Goal: Book appointment/travel/reservation

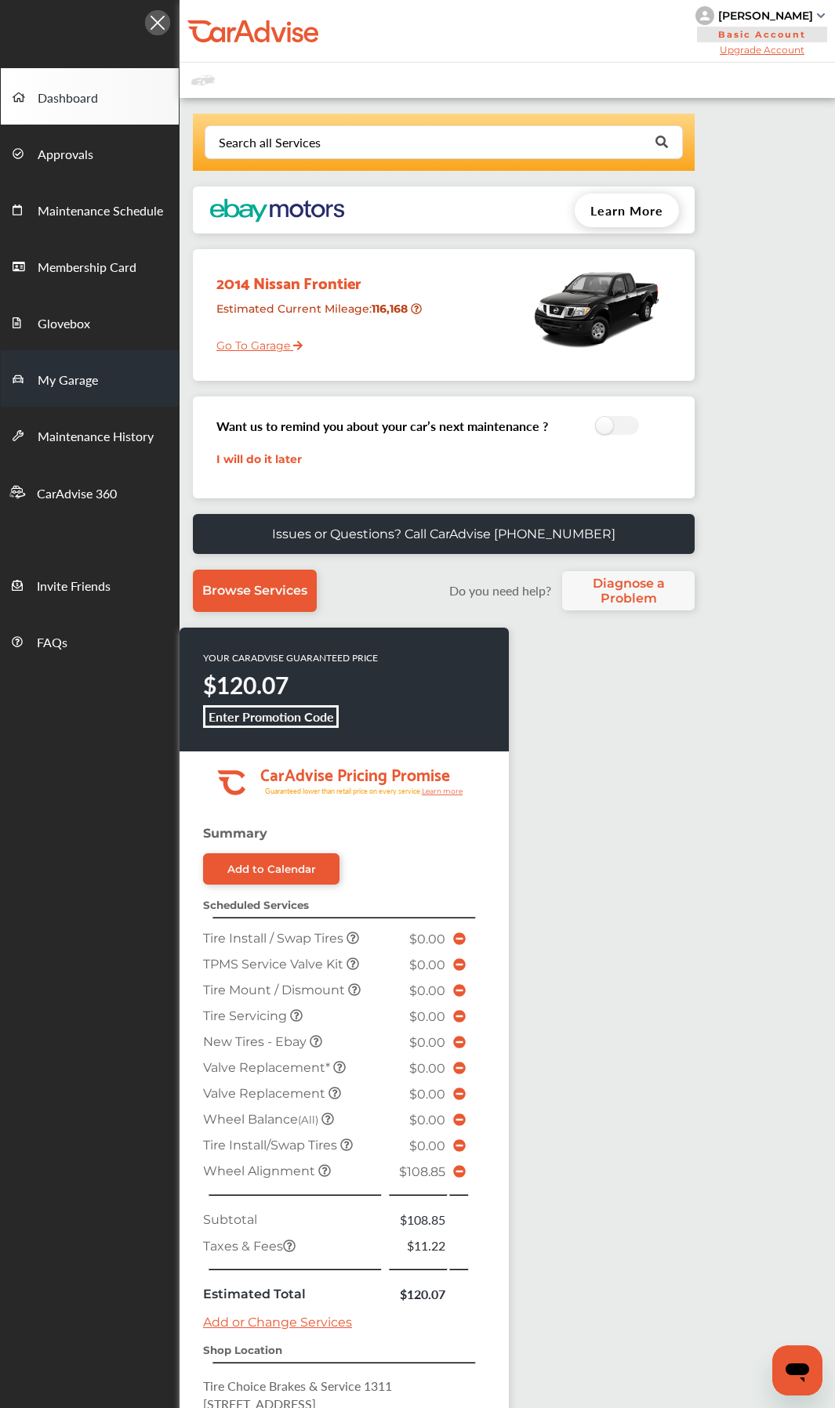
click at [67, 378] on span "My Garage" at bounding box center [68, 381] width 60 height 20
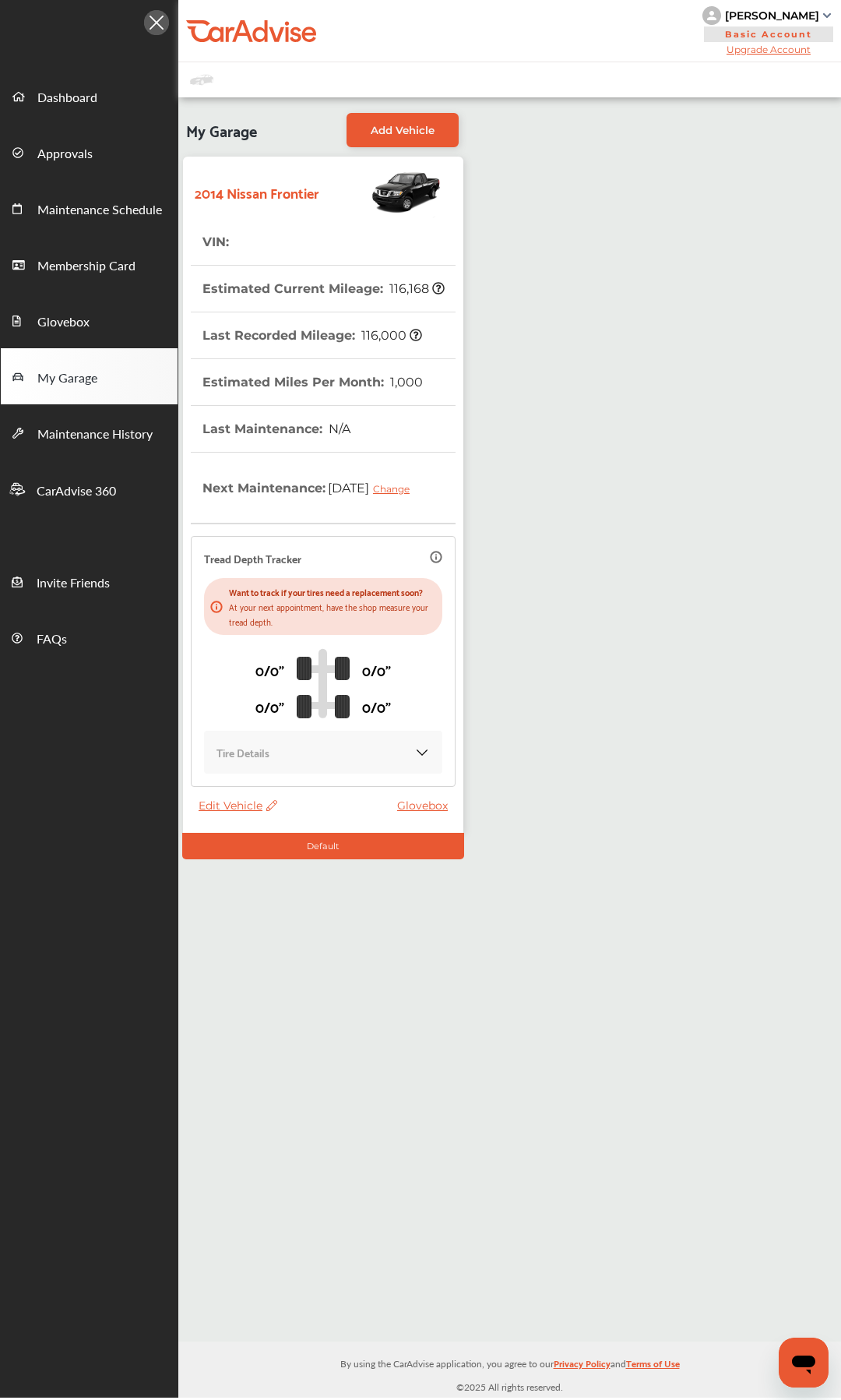
click at [224, 745] on span "Edit Vehicle" at bounding box center [238, 805] width 79 height 14
click at [261, 745] on div "Edit" at bounding box center [293, 838] width 140 height 24
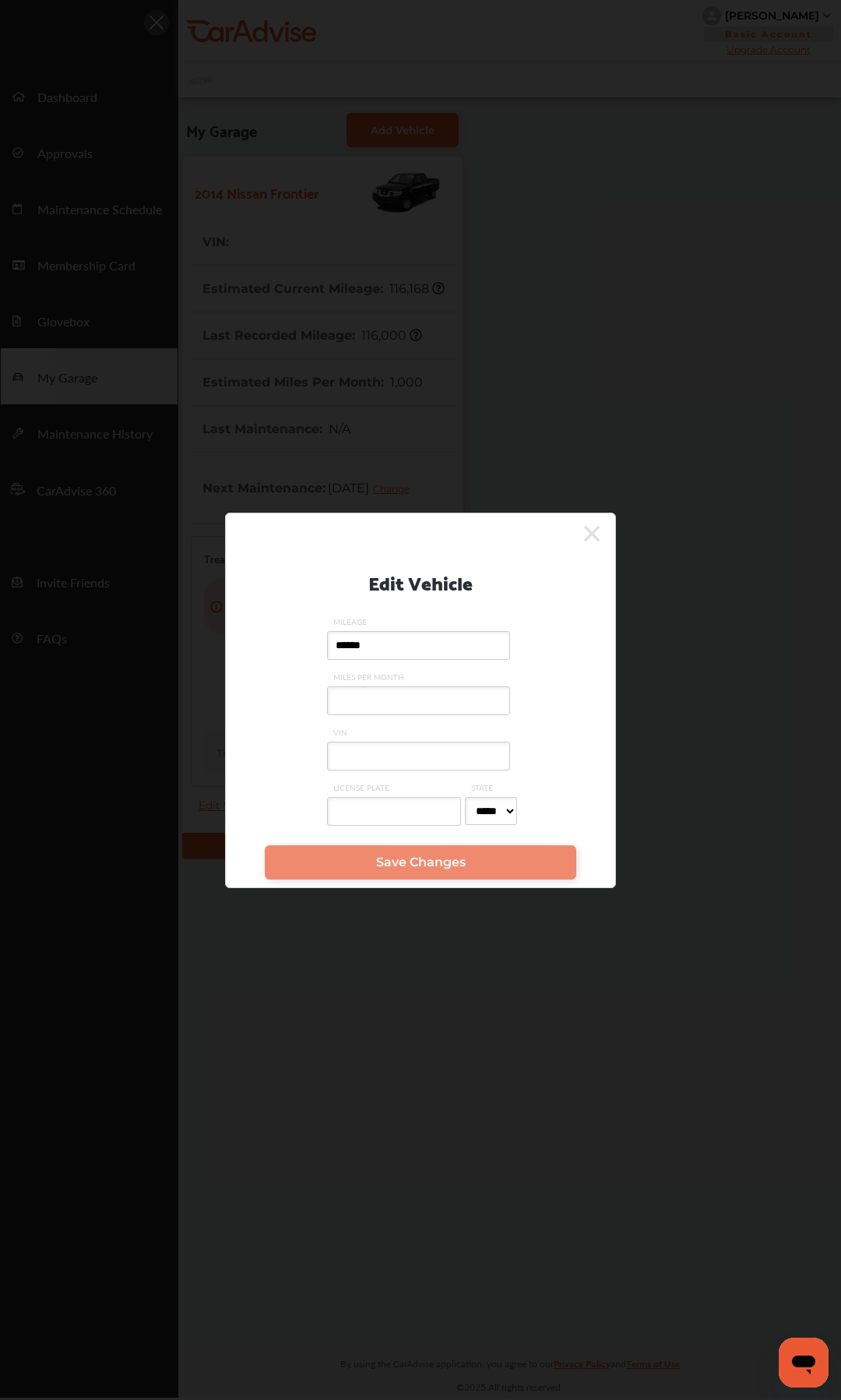
click at [398, 745] on input "VIN" at bounding box center [419, 756] width 183 height 29
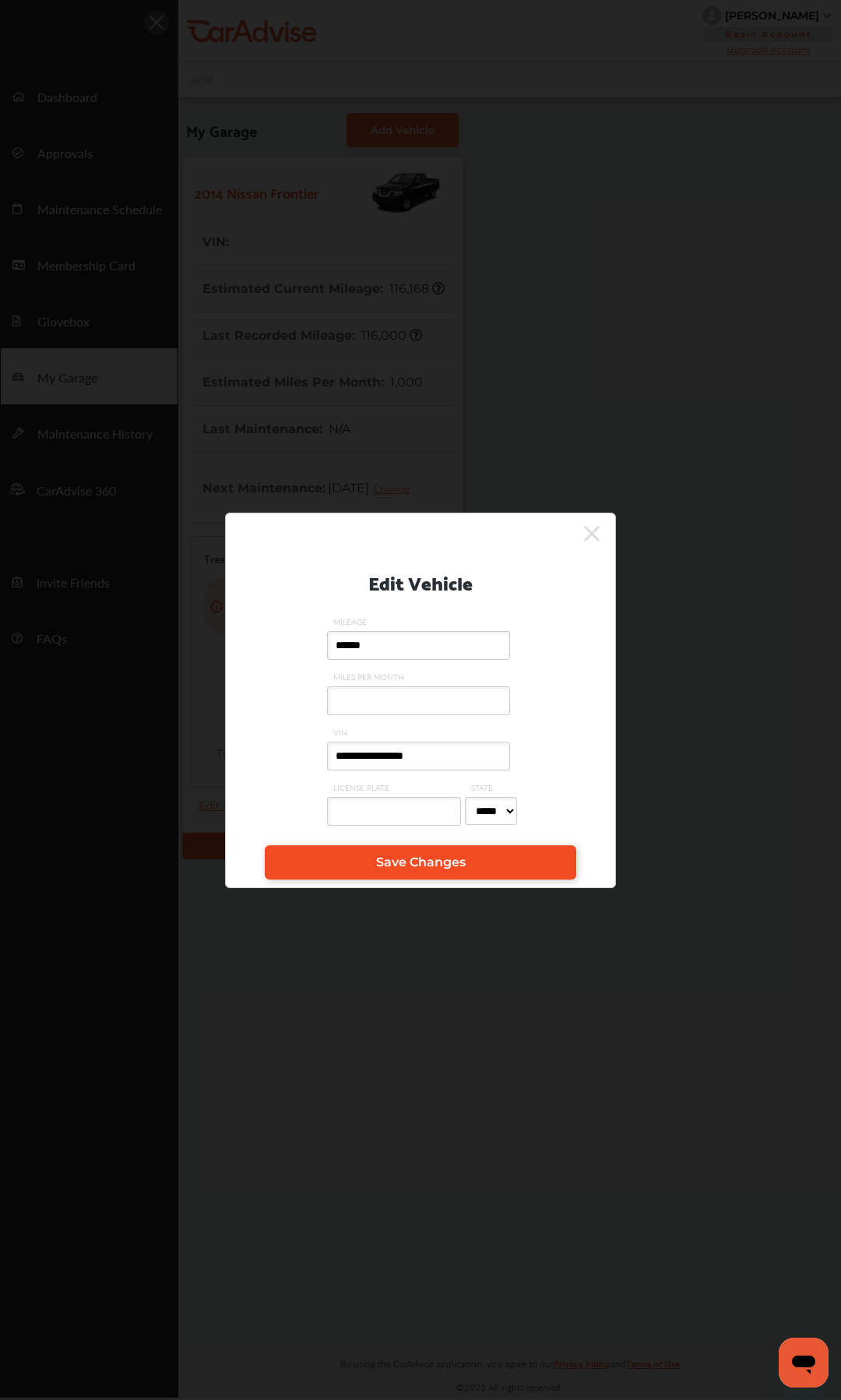
type input "**********"
click at [401, 745] on span "Save Changes" at bounding box center [420, 862] width 89 height 15
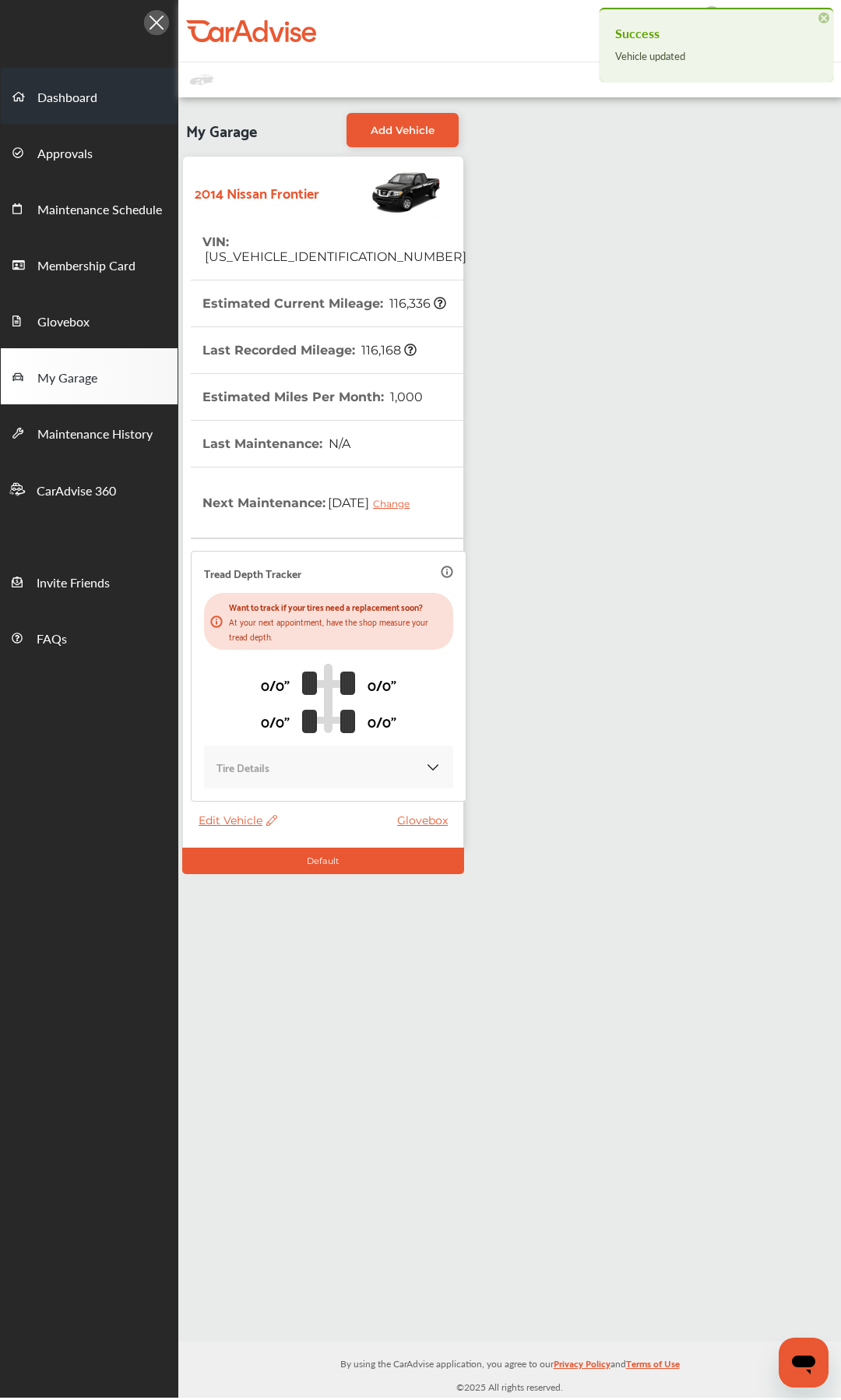
click at [77, 97] on span "Dashboard" at bounding box center [68, 98] width 60 height 20
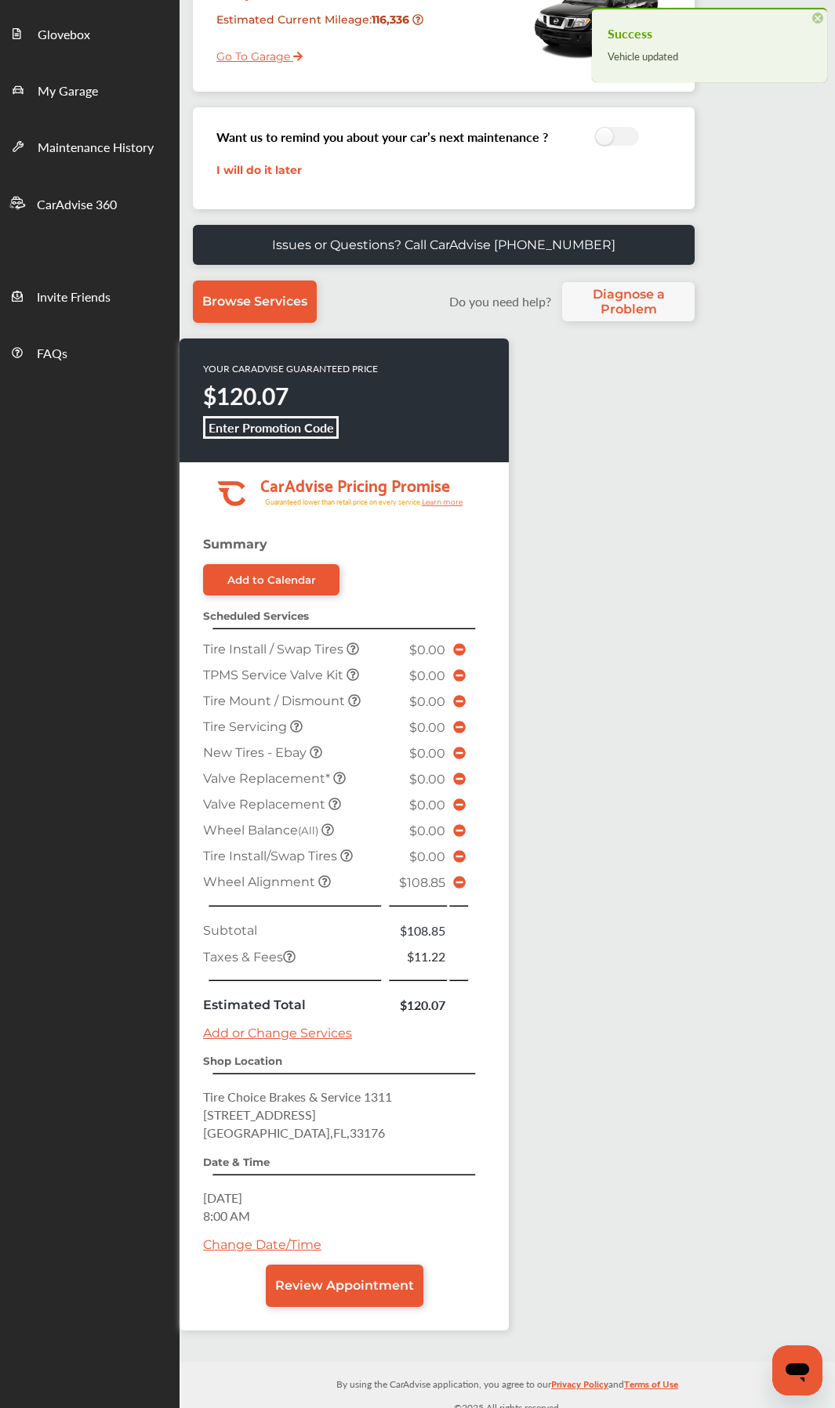
scroll to position [300, 0]
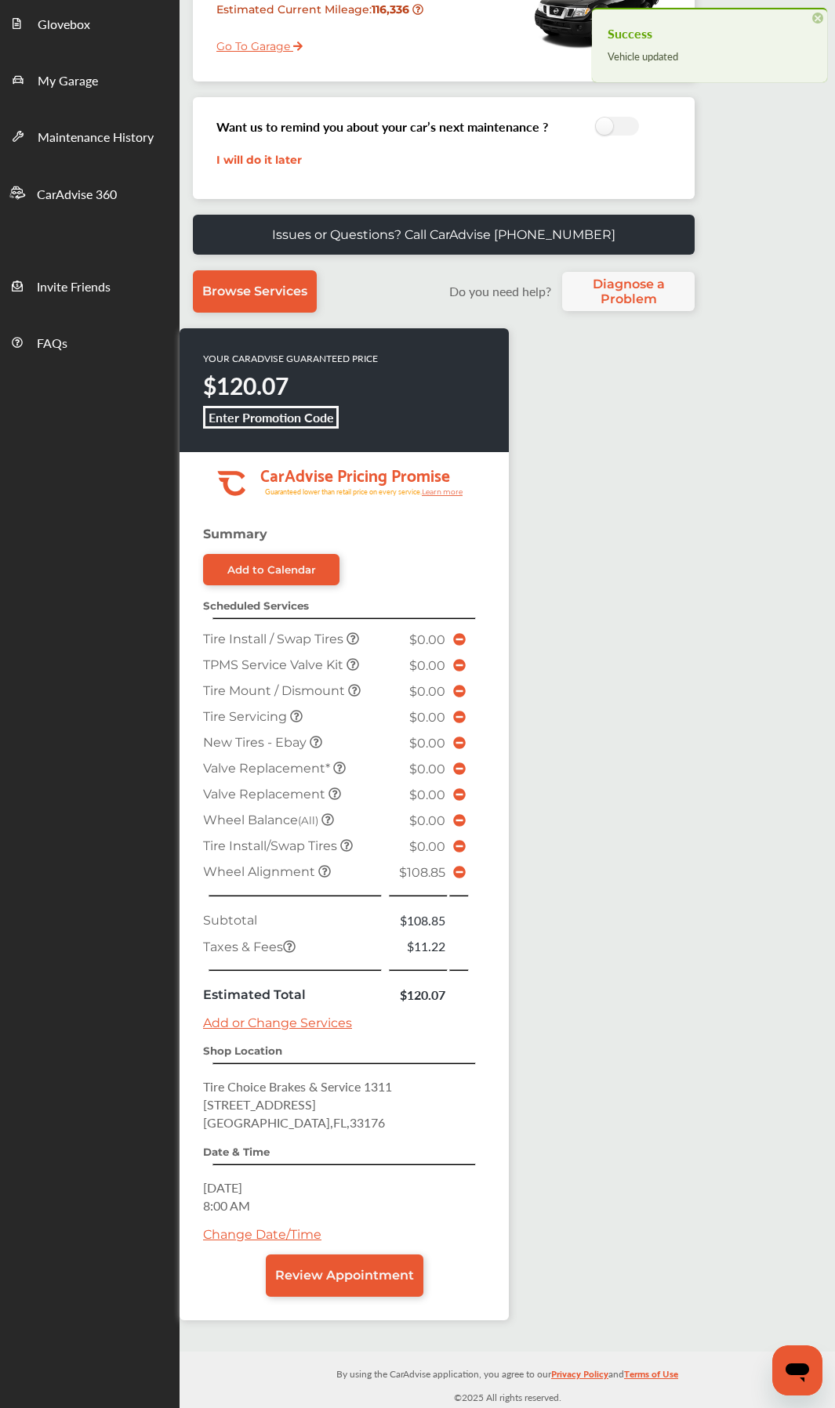
click at [610, 749] on div "YOUR CARADVISE GUARANTEED PRICE $120.07 Enter Promotion Code .cls-1 { clip-path…" at bounding box center [430, 832] width 502 height 1008
click at [290, 749] on link "Change Date/Time" at bounding box center [262, 1234] width 118 height 15
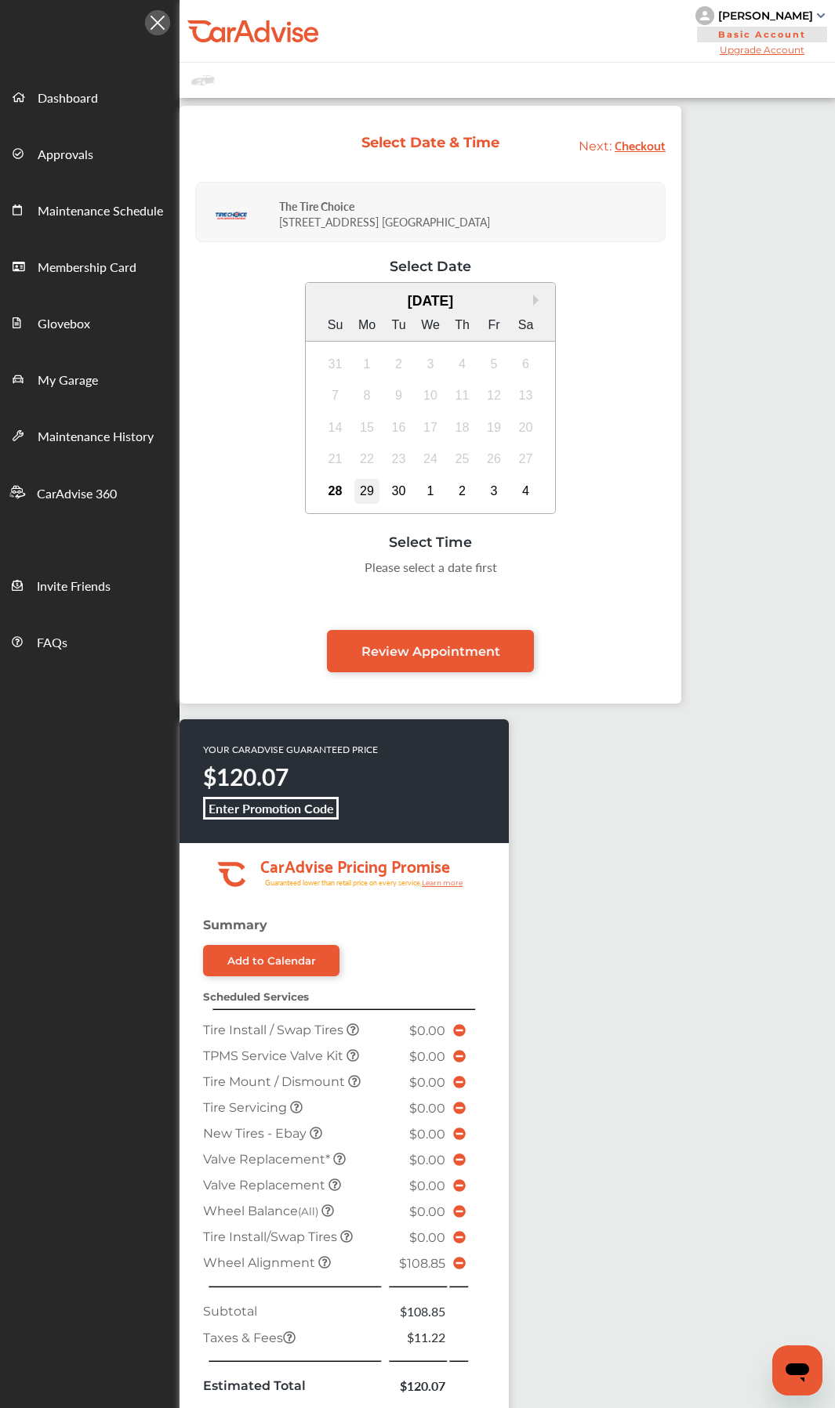
click at [368, 487] on div "29" at bounding box center [366, 491] width 25 height 25
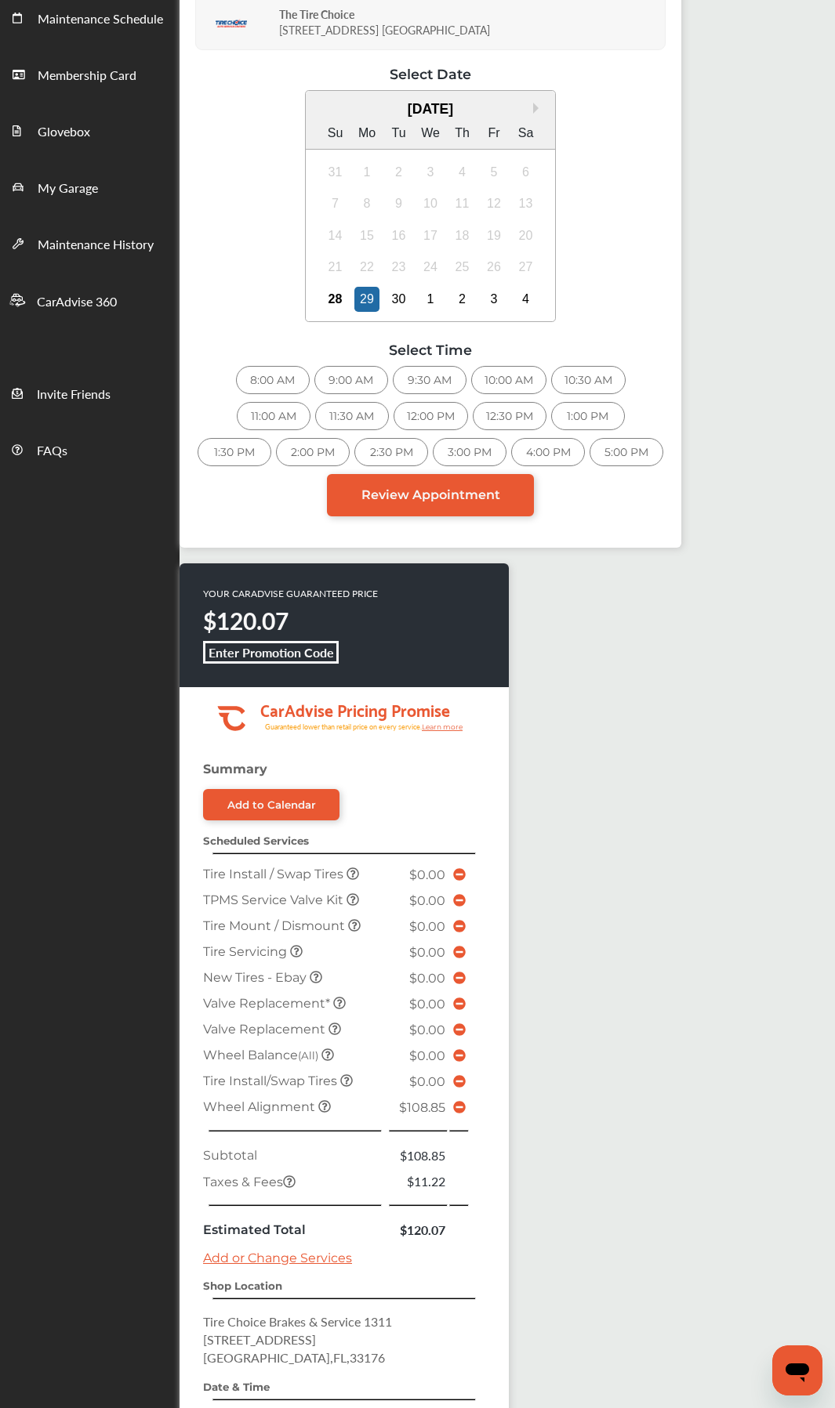
scroll to position [184, 0]
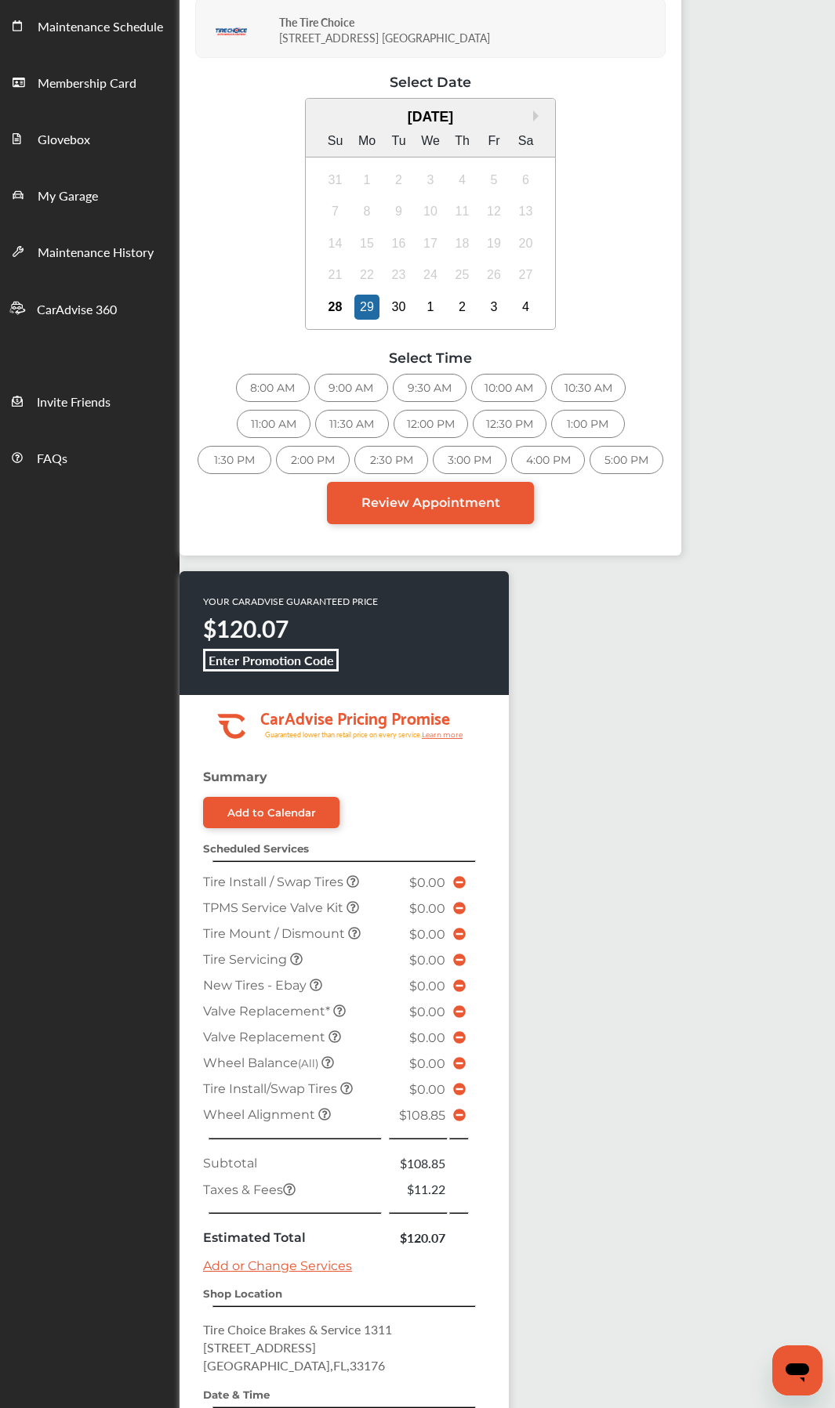
click at [283, 389] on div "8:00 AM" at bounding box center [273, 388] width 74 height 28
click at [460, 749] on icon at bounding box center [459, 1115] width 13 height 13
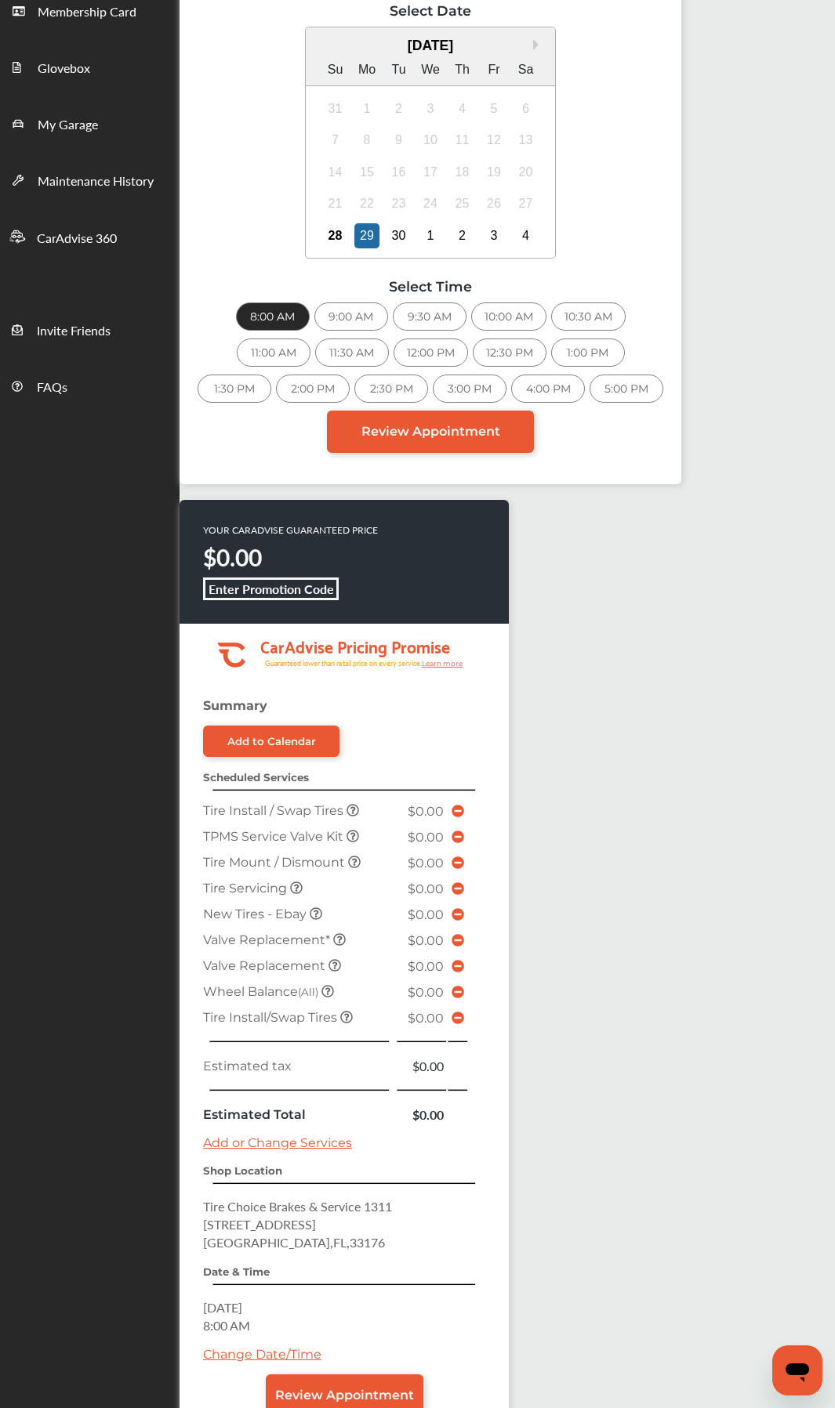
scroll to position [368, 0]
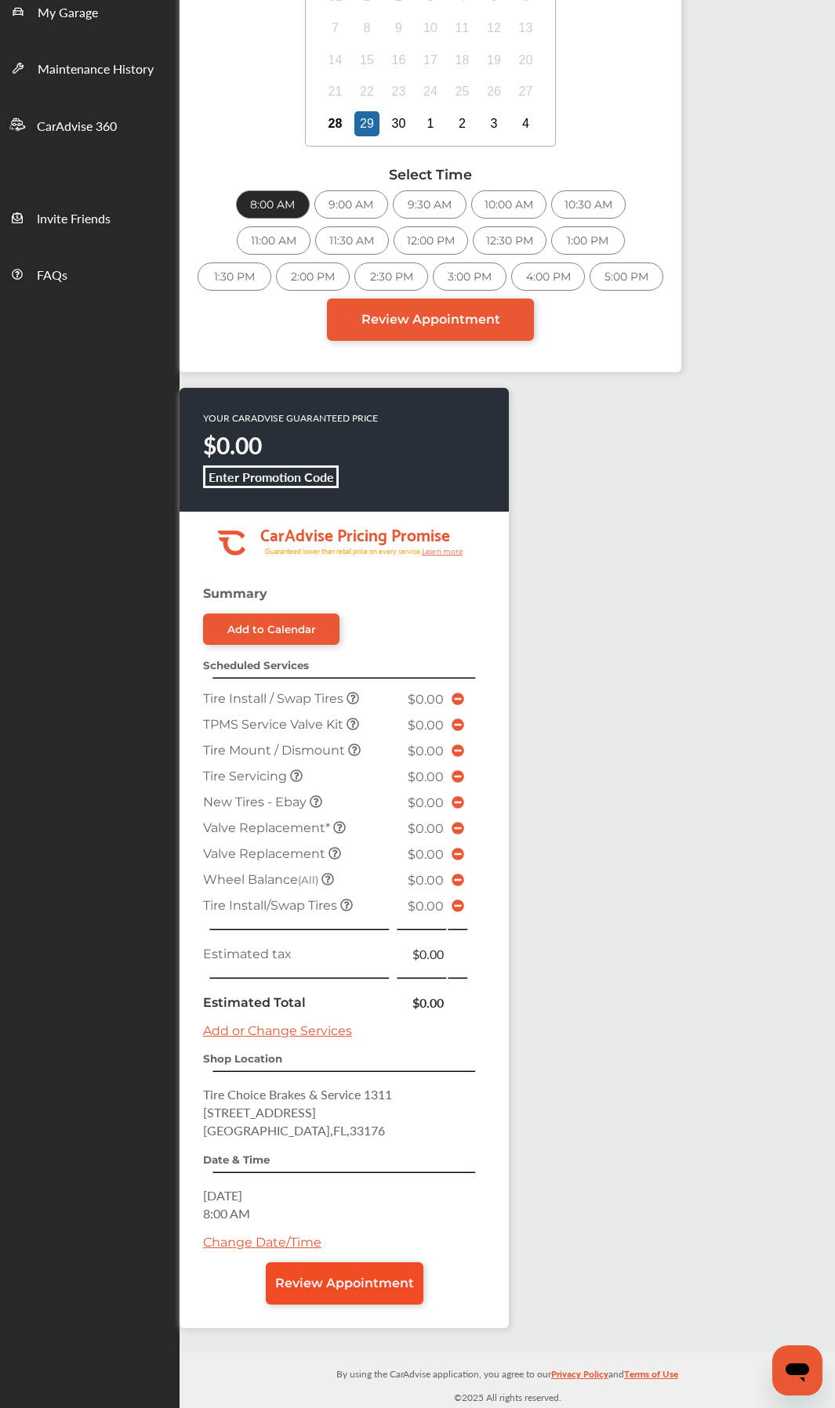
click at [347, 749] on span "Review Appointment" at bounding box center [344, 1283] width 139 height 15
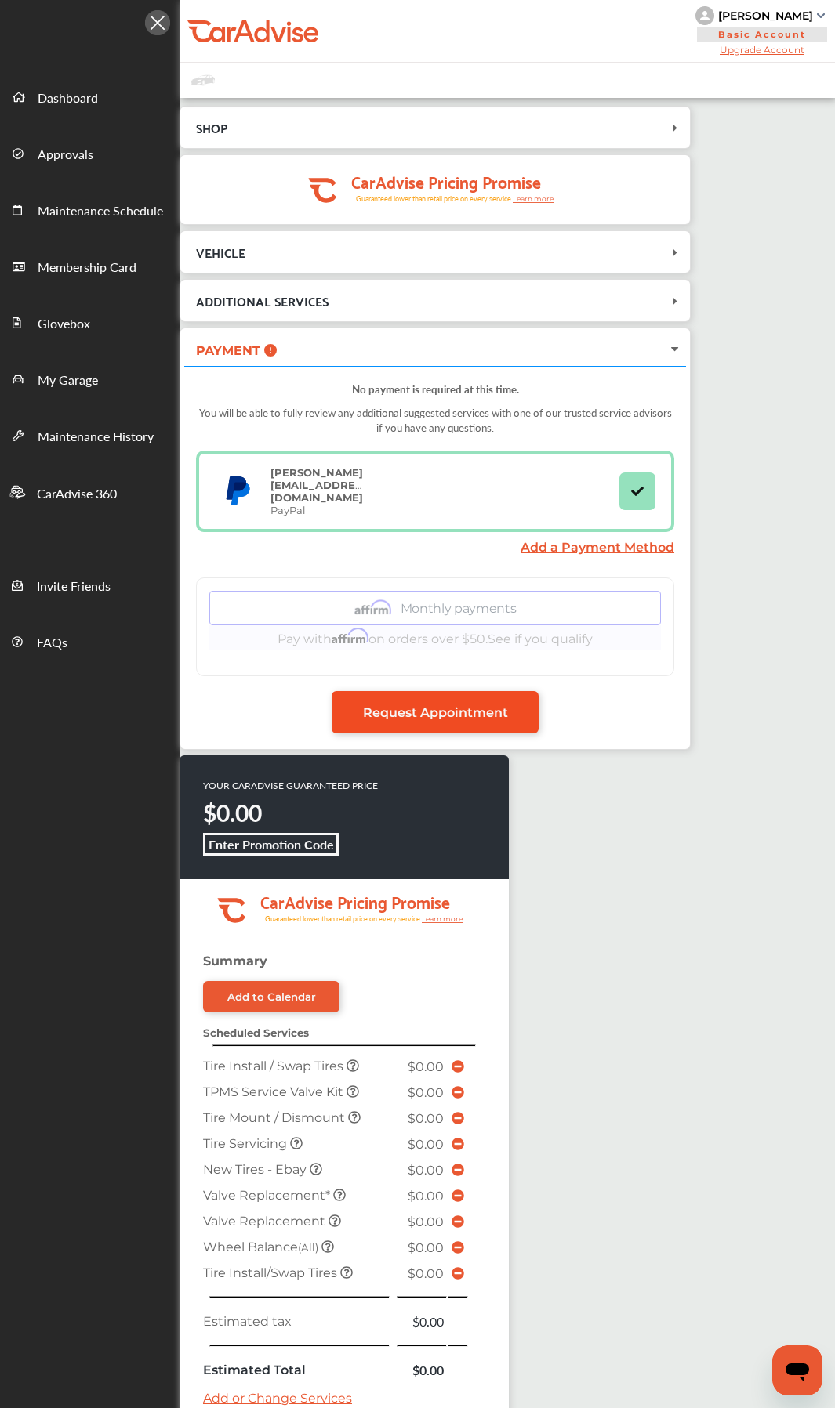
click at [465, 691] on link "Request Appointment" at bounding box center [434, 712] width 207 height 42
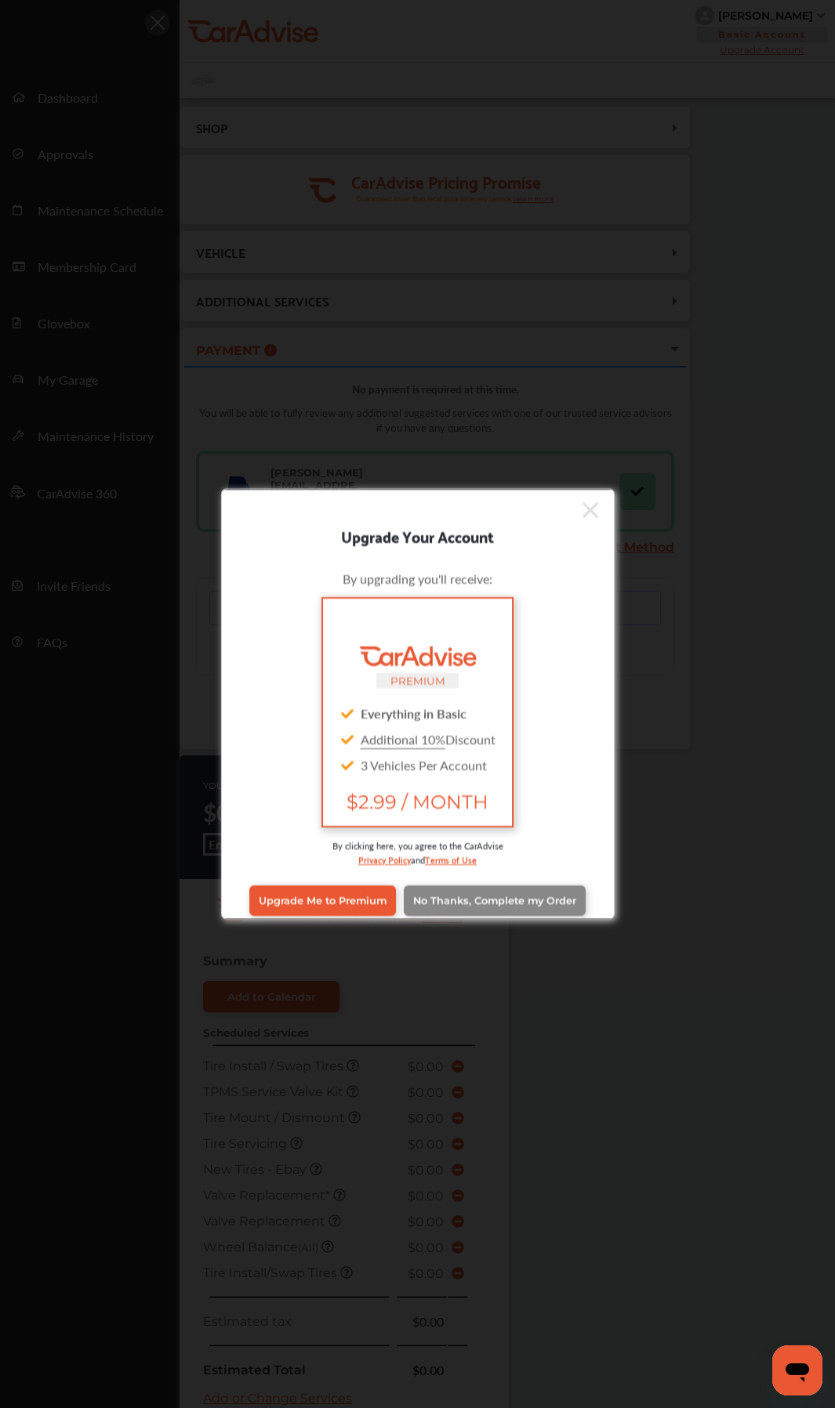
click at [497, 749] on link "No Thanks, Complete my Order" at bounding box center [495, 900] width 182 height 30
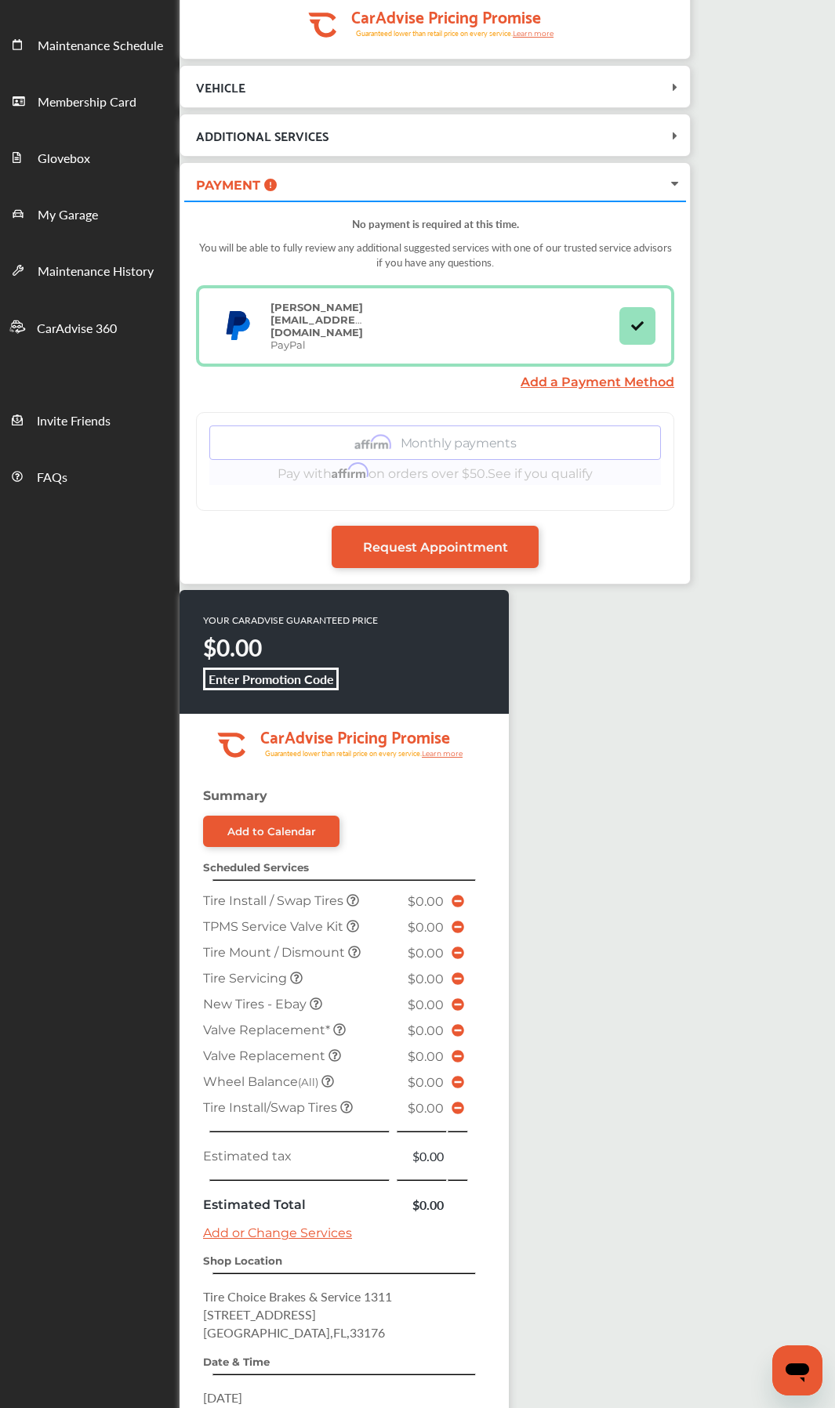
scroll to position [42, 0]
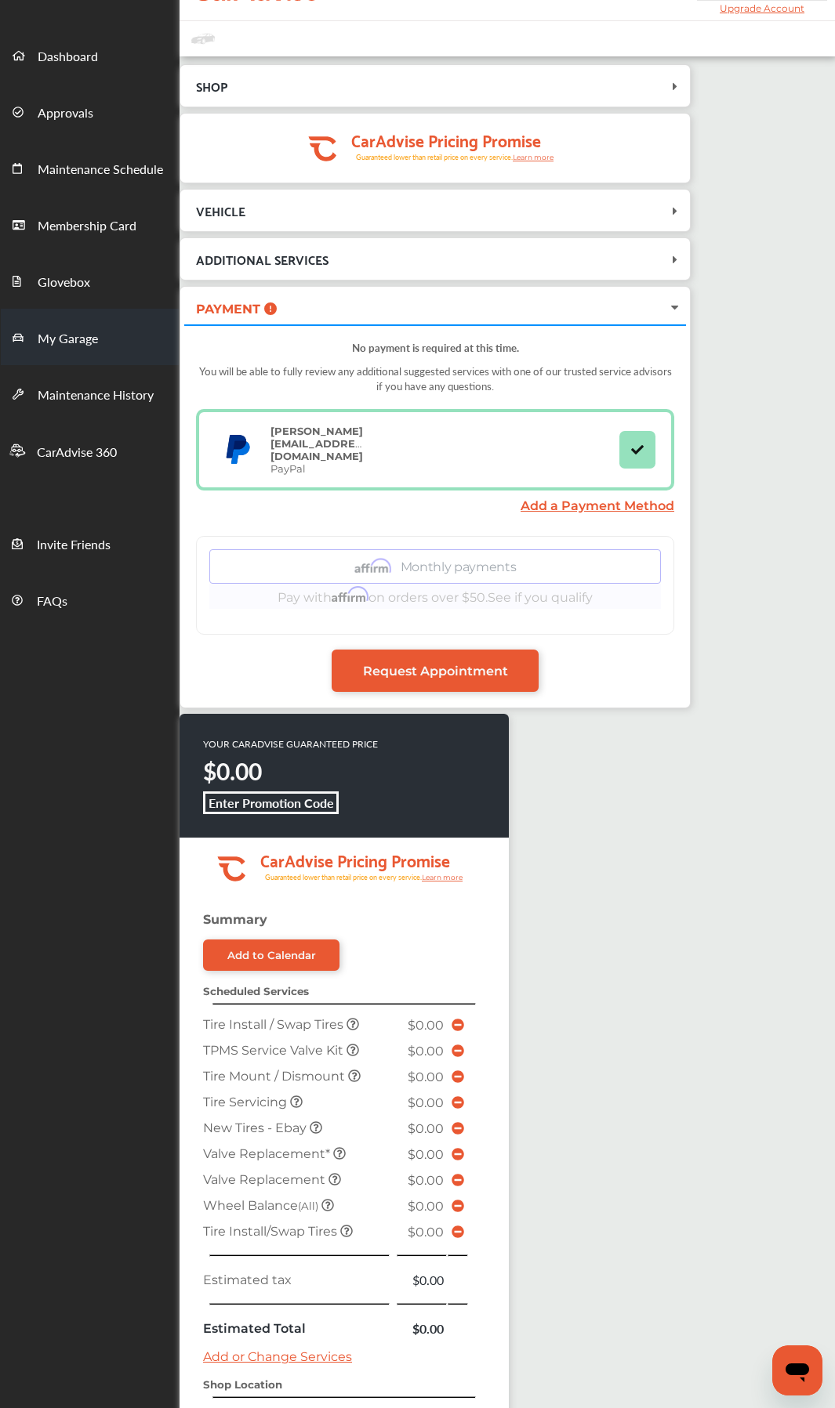
click at [67, 349] on span "My Garage" at bounding box center [68, 339] width 60 height 20
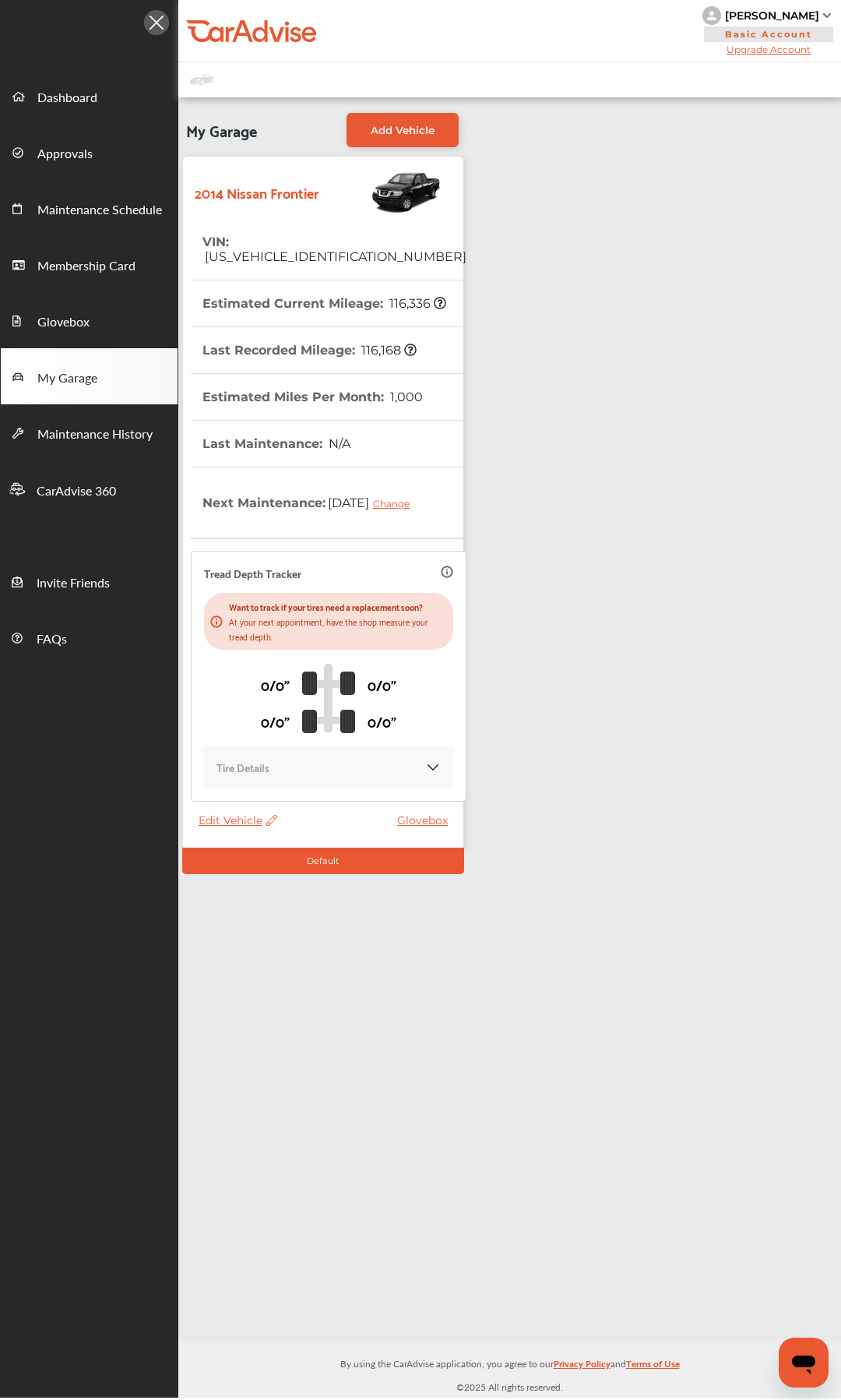
click at [312, 250] on span "[US_VEHICLE_IDENTIFICATION_NUMBER]" at bounding box center [335, 257] width 264 height 15
copy span "[US_VEHICLE_IDENTIFICATION_NUMBER]"
click at [91, 166] on link "Approvals" at bounding box center [89, 152] width 177 height 56
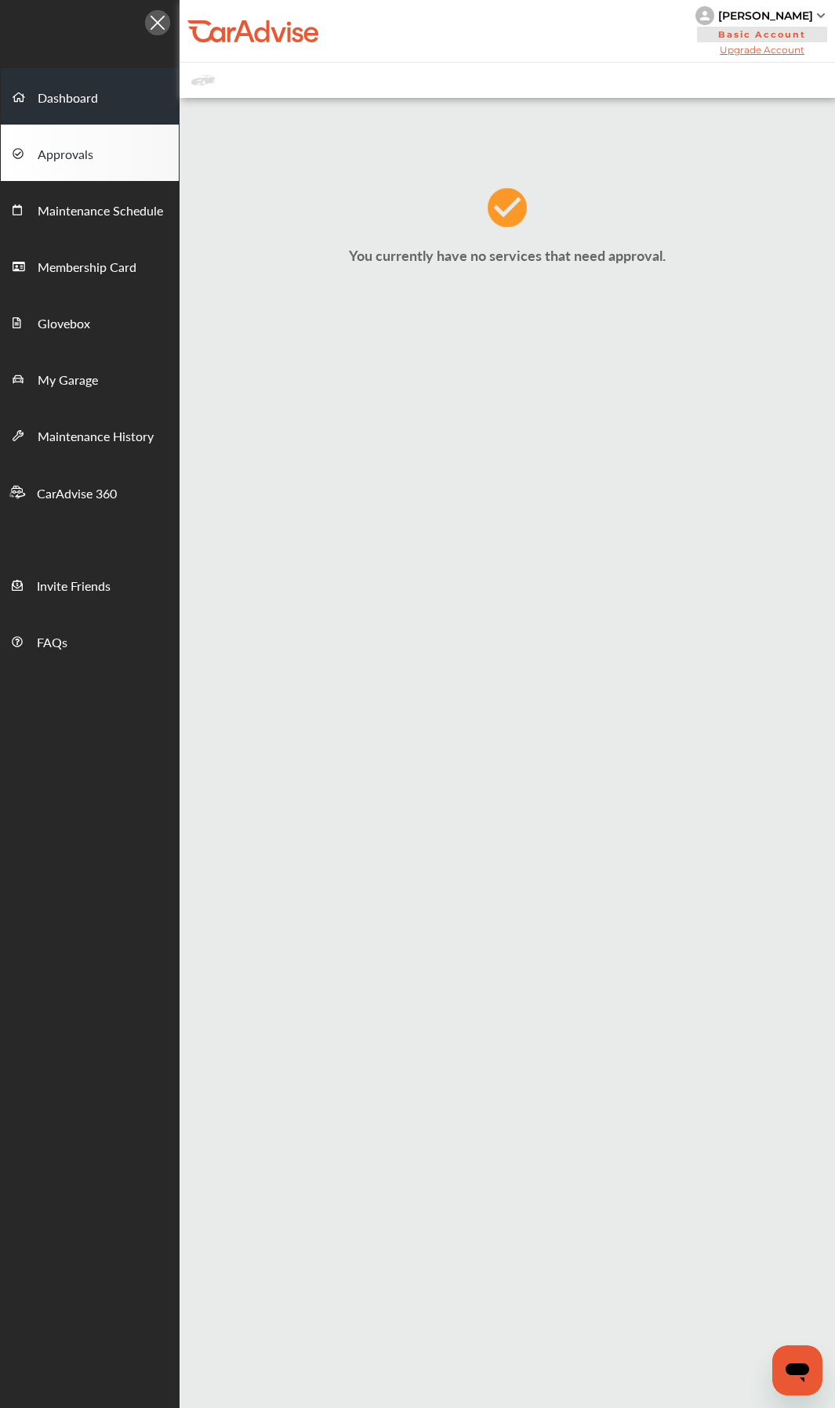
click at [89, 115] on link "Dashboard" at bounding box center [90, 96] width 178 height 56
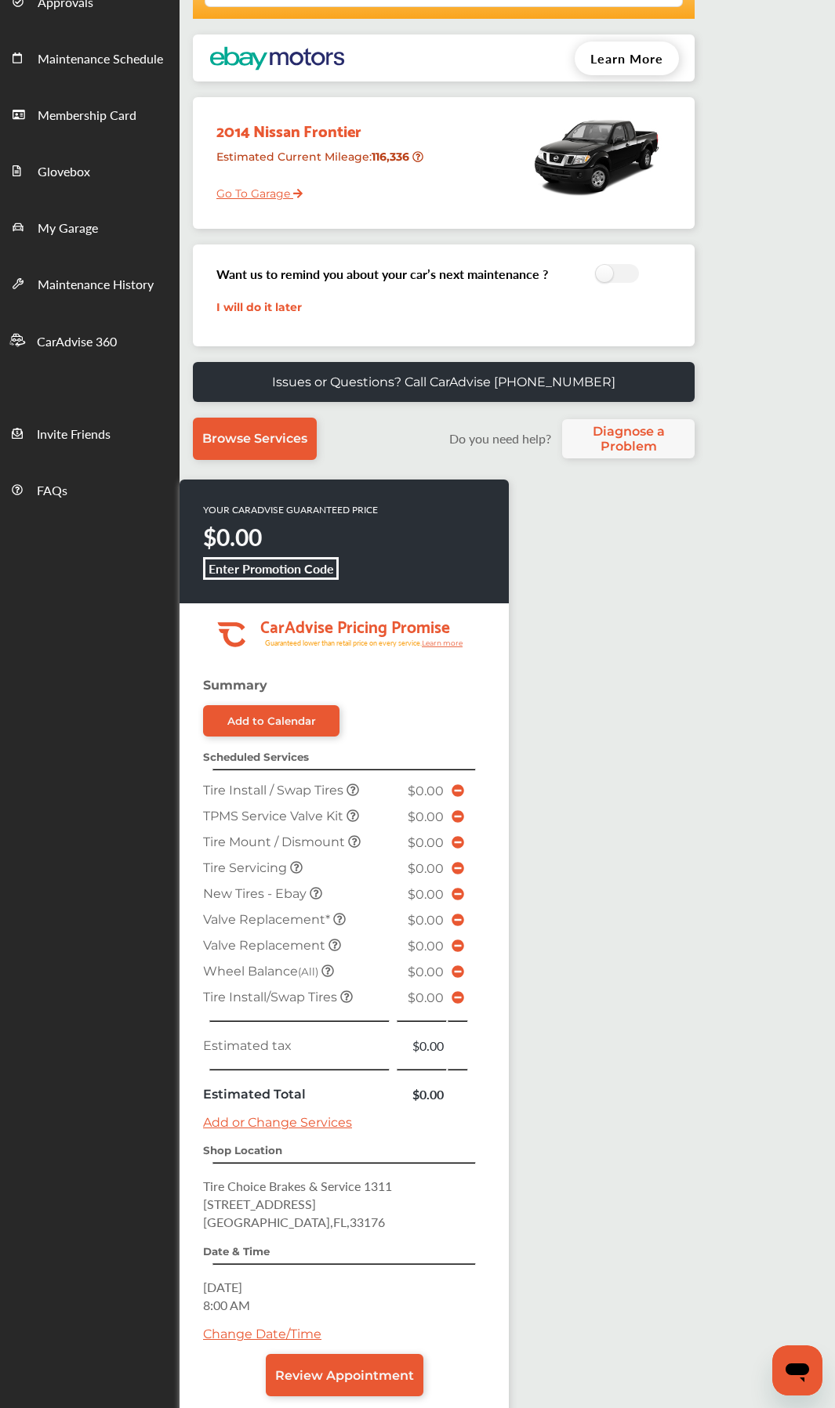
scroll to position [256, 0]
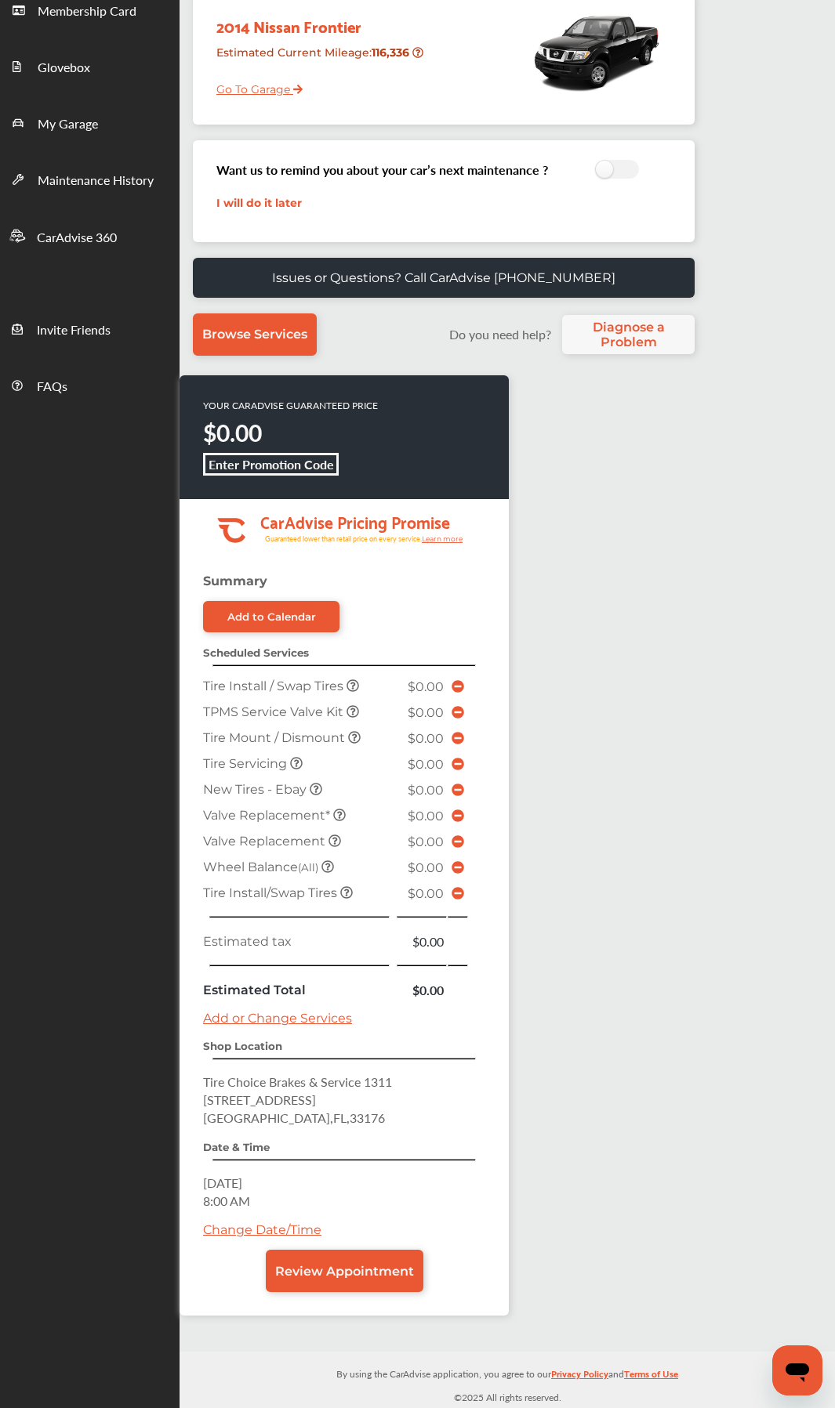
click at [272, 749] on link "Change Date/Time" at bounding box center [262, 1229] width 118 height 15
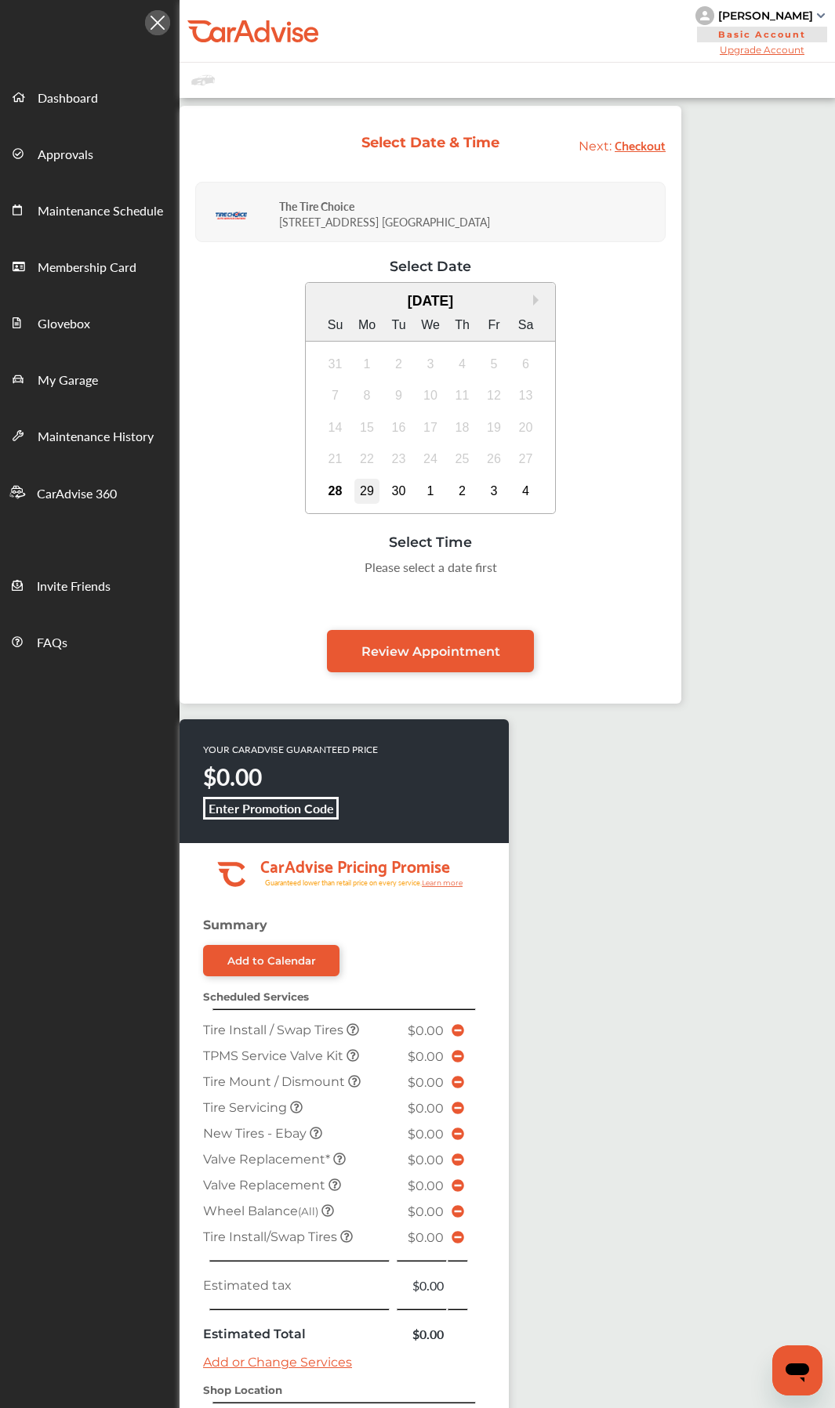
click at [361, 487] on div "29" at bounding box center [366, 491] width 25 height 25
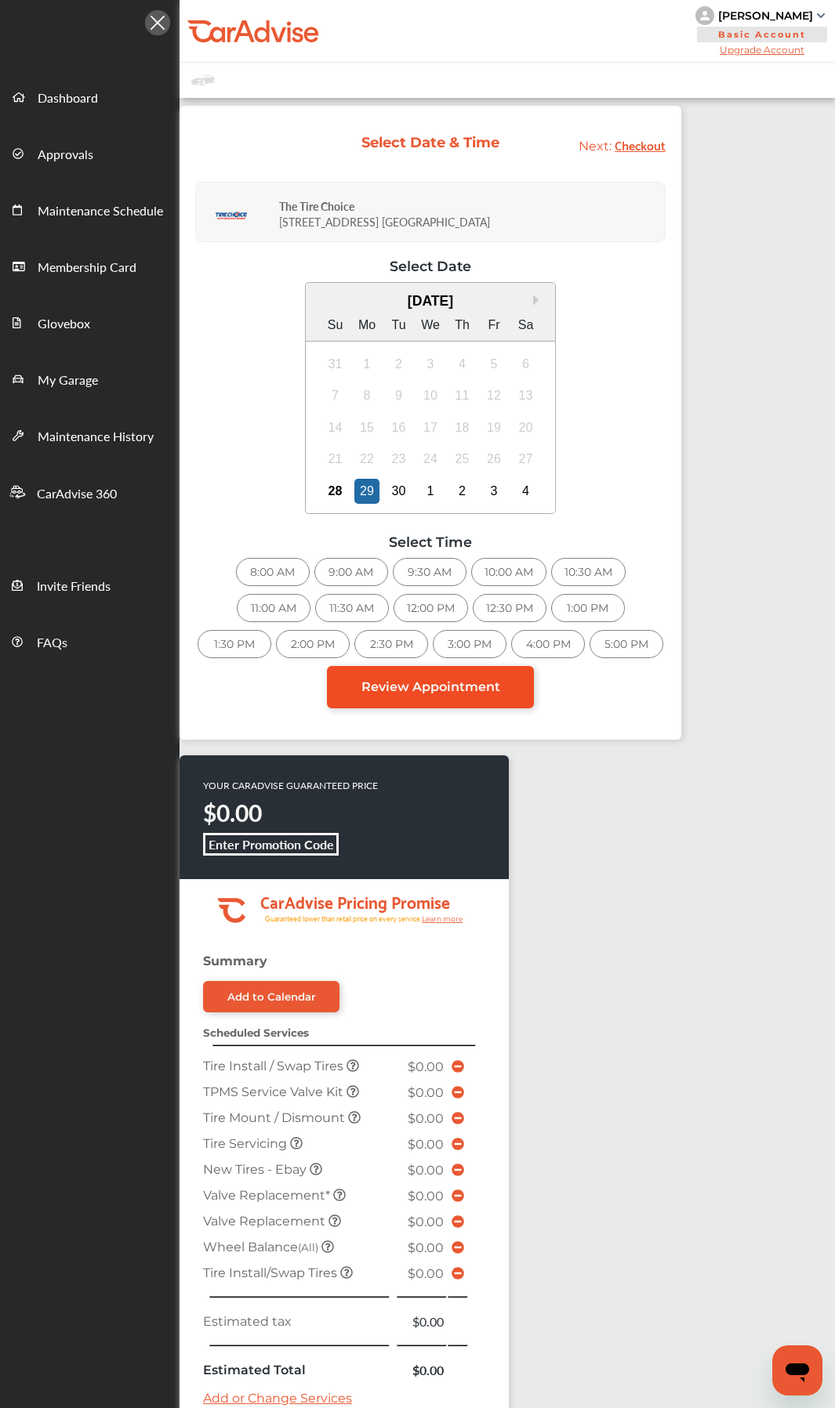
click at [401, 686] on span "Review Appointment" at bounding box center [430, 686] width 139 height 15
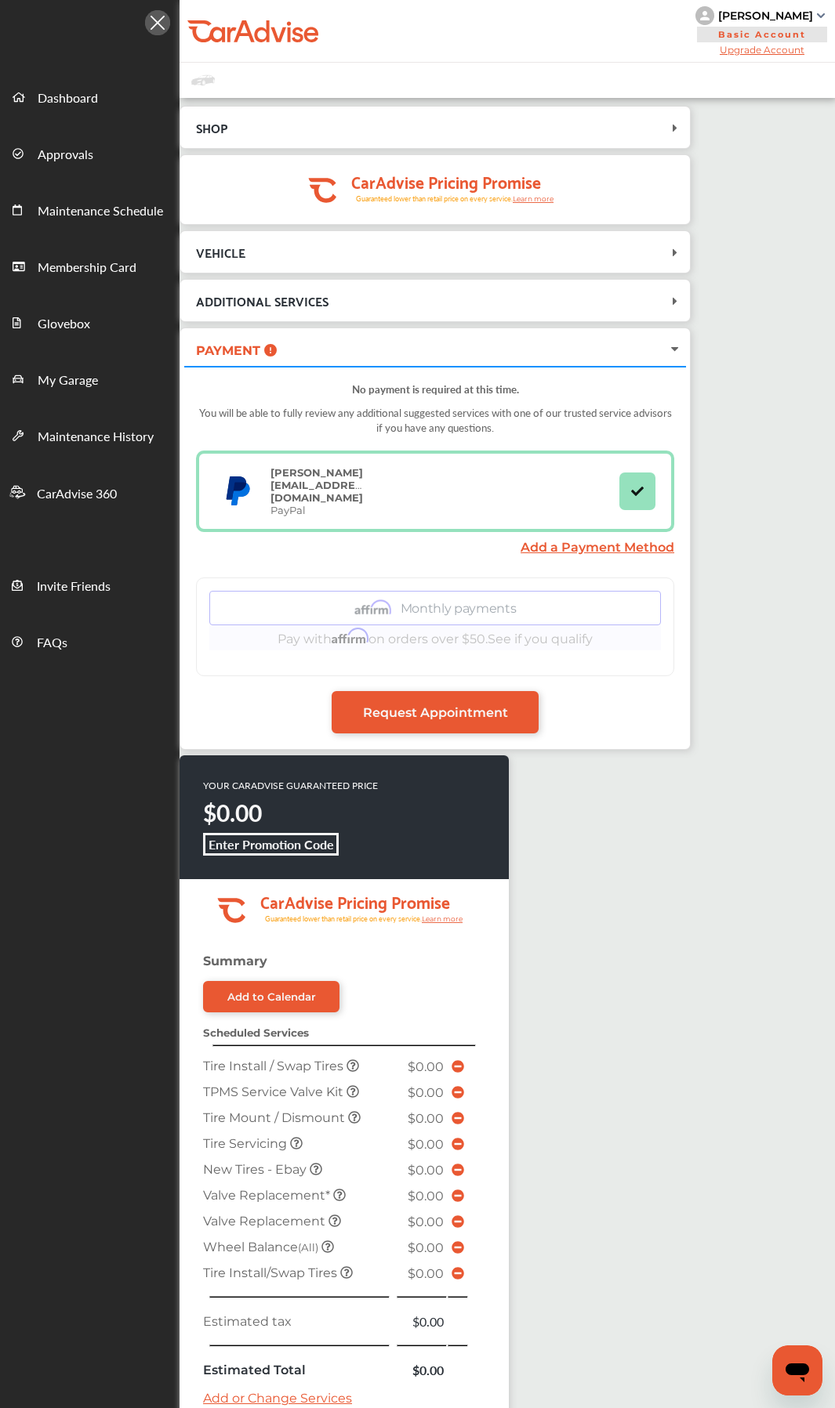
click at [401, 691] on link "Request Appointment" at bounding box center [434, 712] width 207 height 42
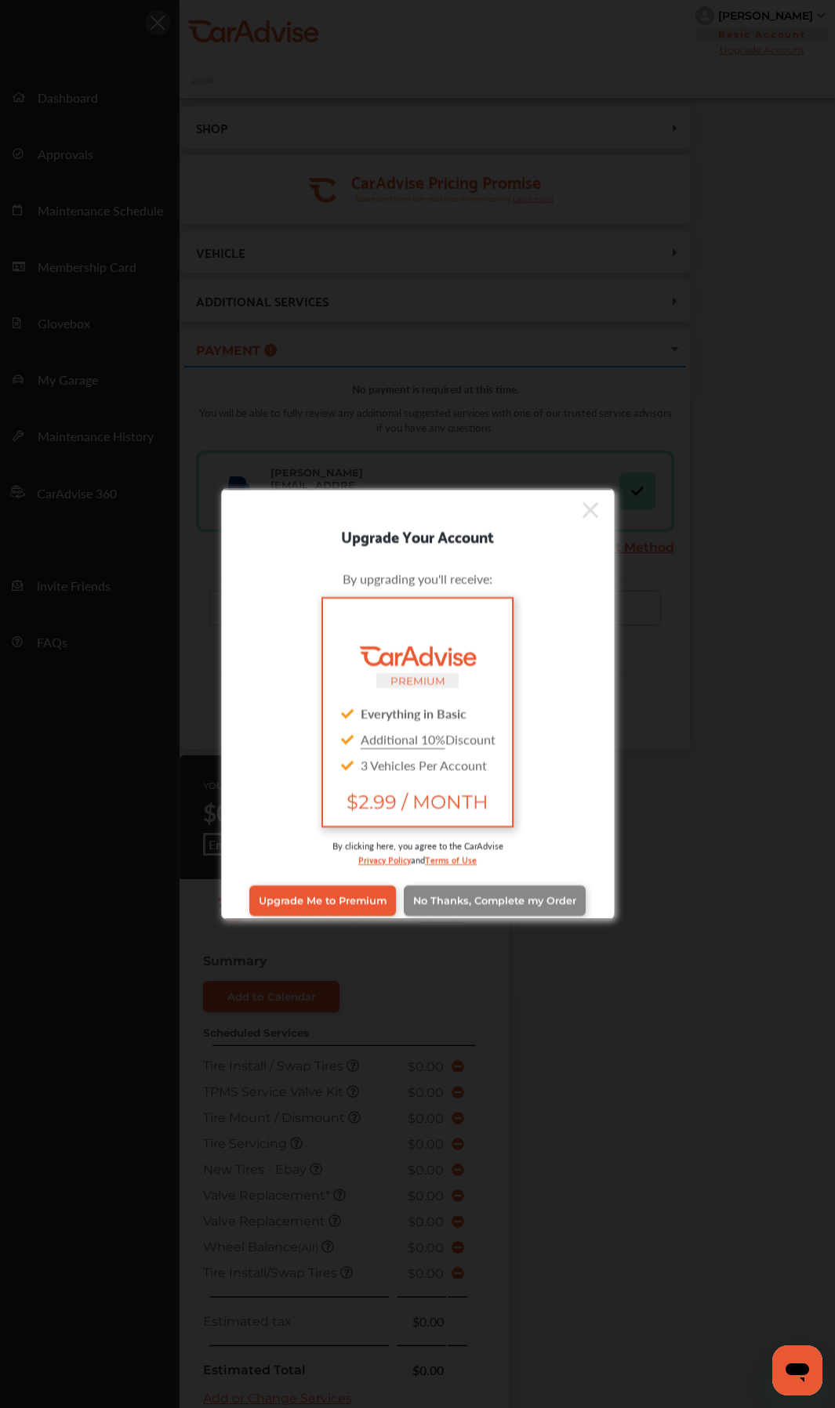
click at [451, 749] on span "No Thanks, Complete my Order" at bounding box center [494, 901] width 163 height 12
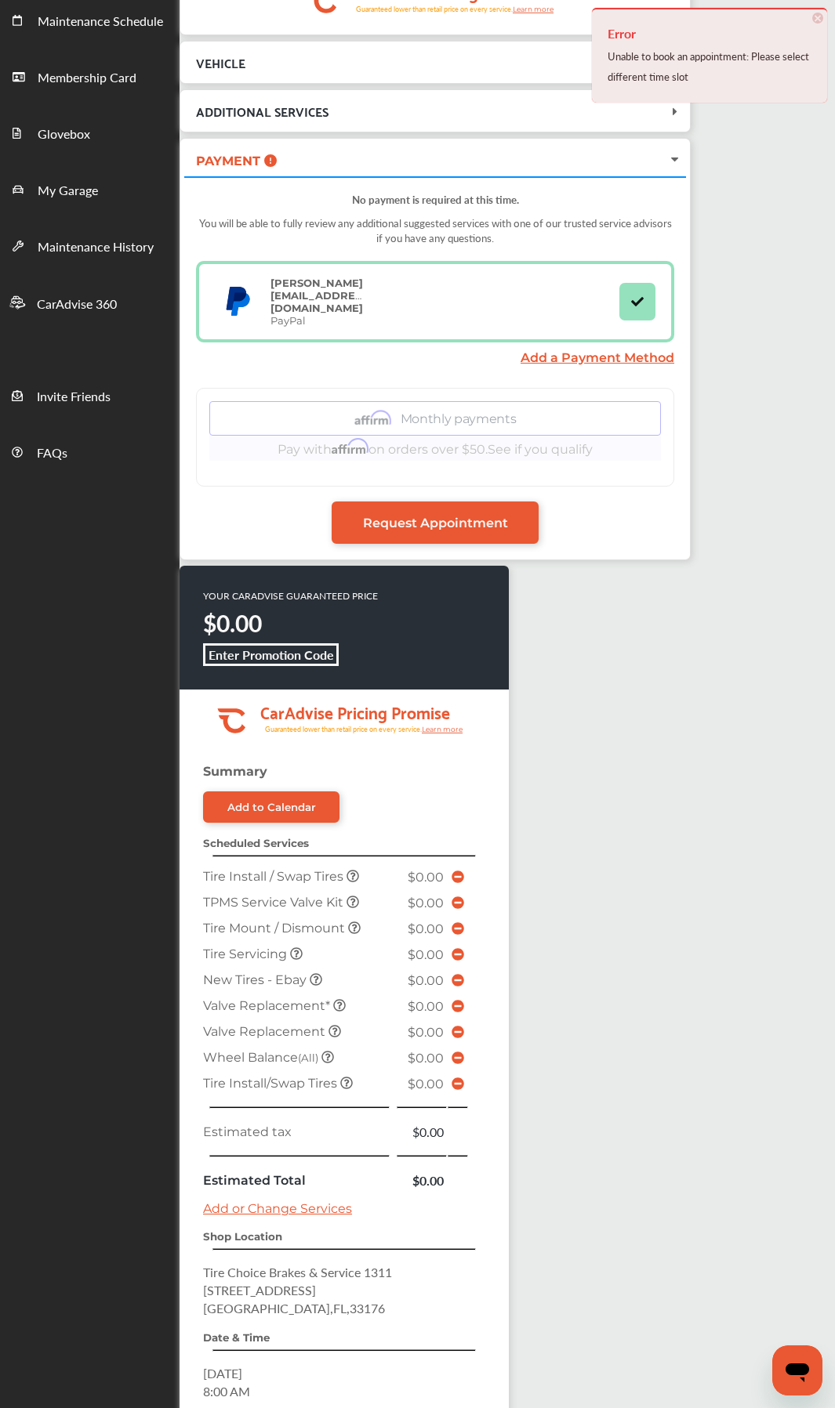
scroll to position [355, 0]
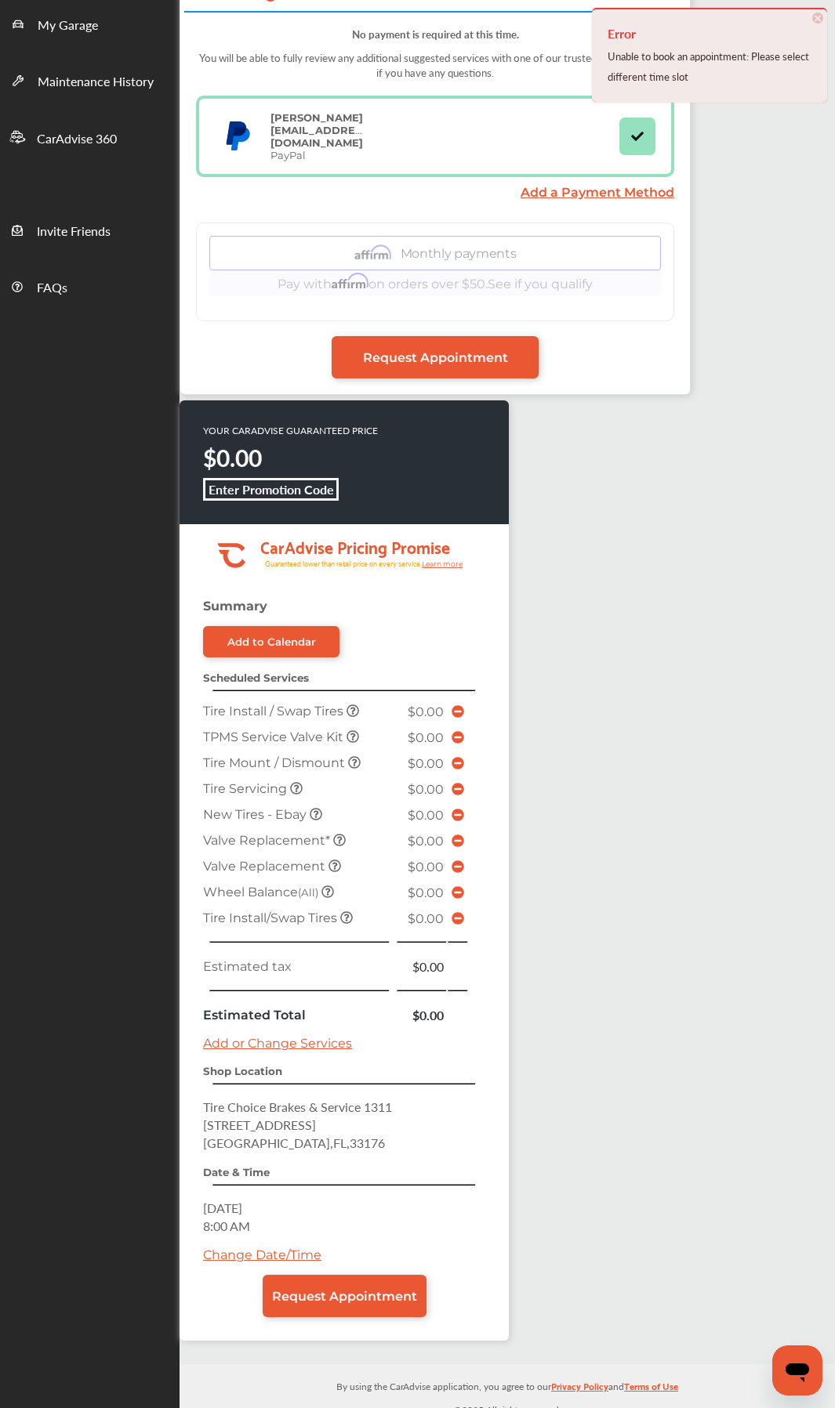
click at [244, 749] on link "Change Date/Time" at bounding box center [262, 1254] width 118 height 15
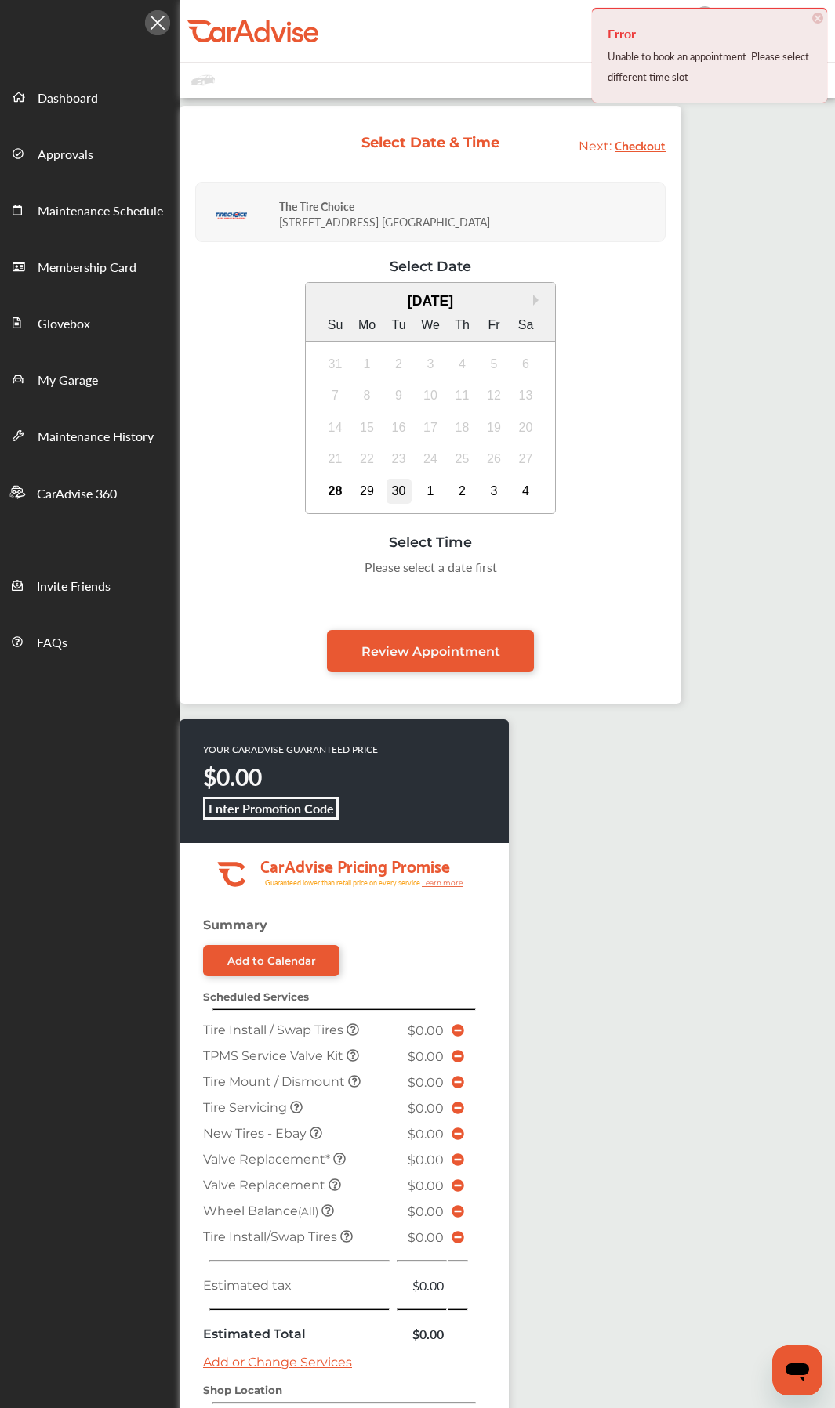
click at [400, 490] on div "30" at bounding box center [398, 491] width 25 height 25
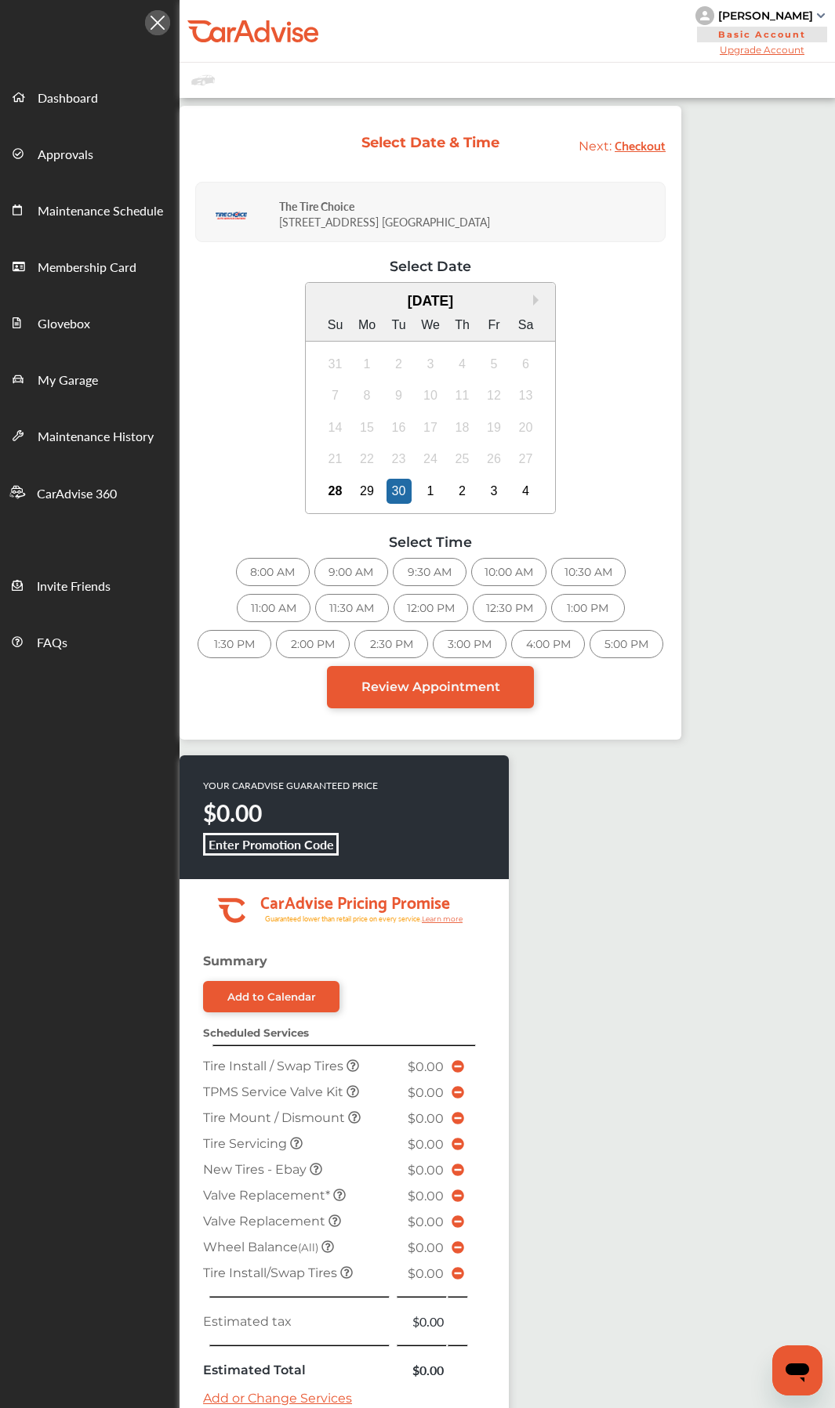
click at [270, 570] on div "8:00 AM" at bounding box center [273, 572] width 74 height 28
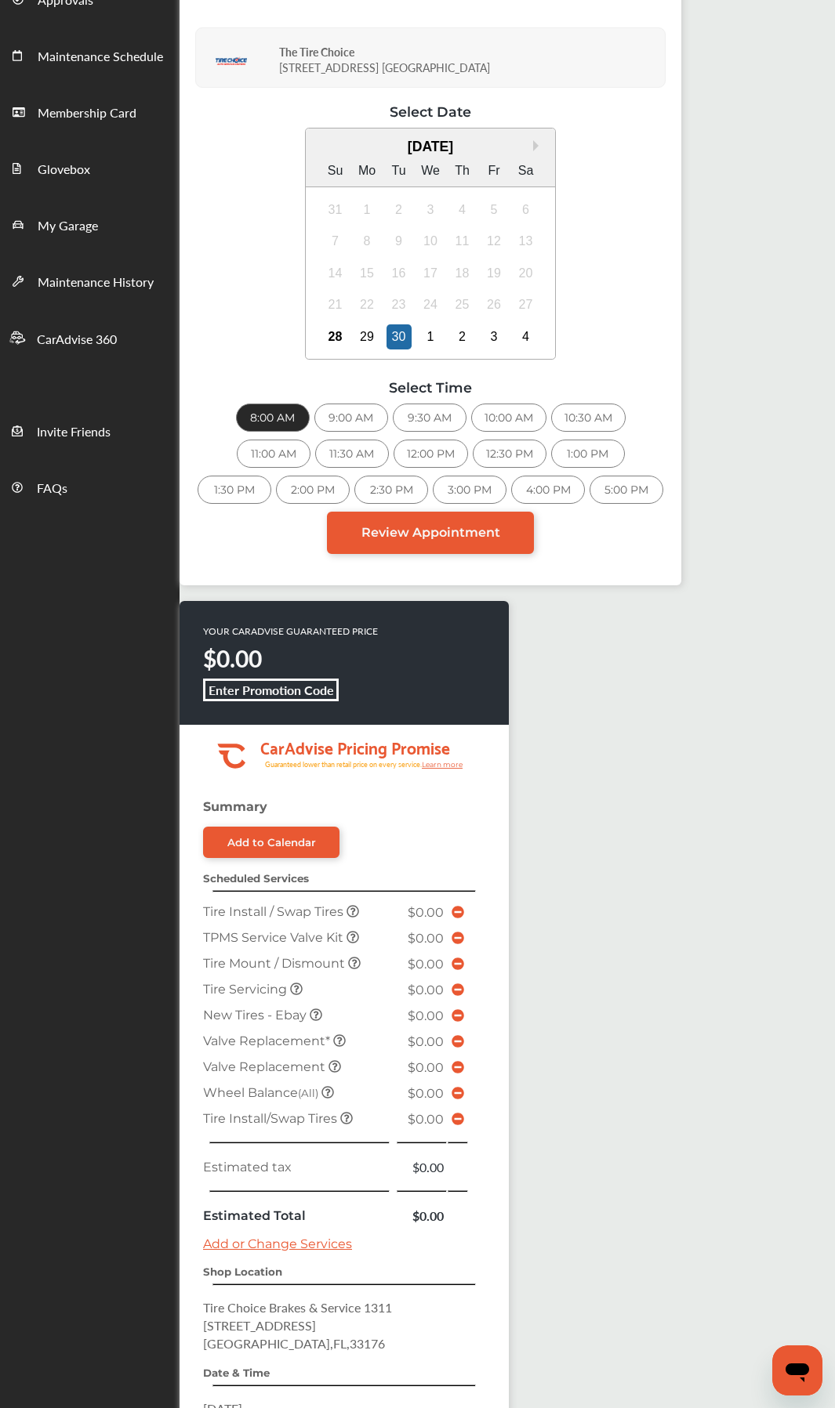
scroll to position [132, 0]
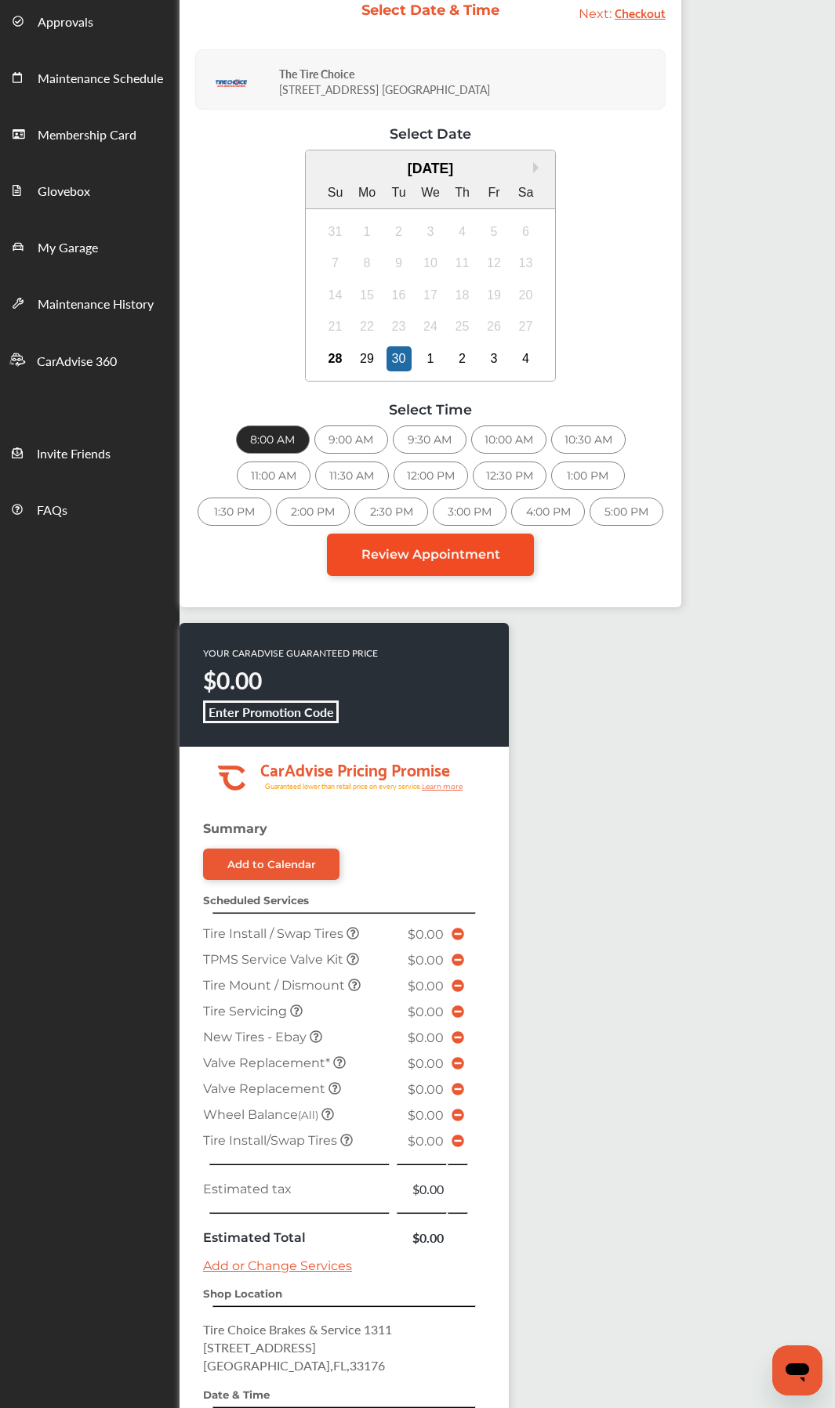
click at [449, 552] on span "Review Appointment" at bounding box center [430, 554] width 139 height 15
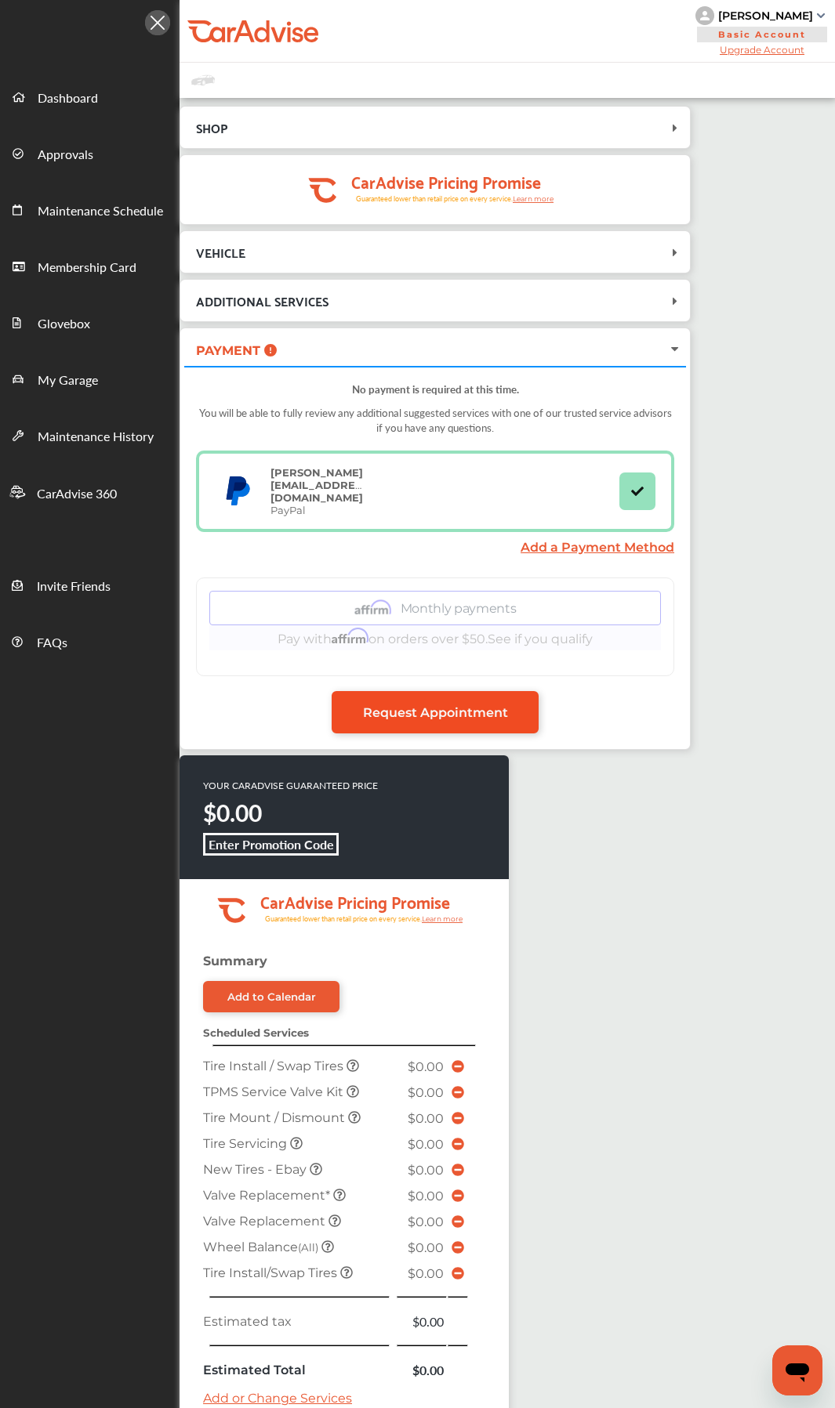
click at [453, 705] on span "Request Appointment" at bounding box center [435, 712] width 145 height 15
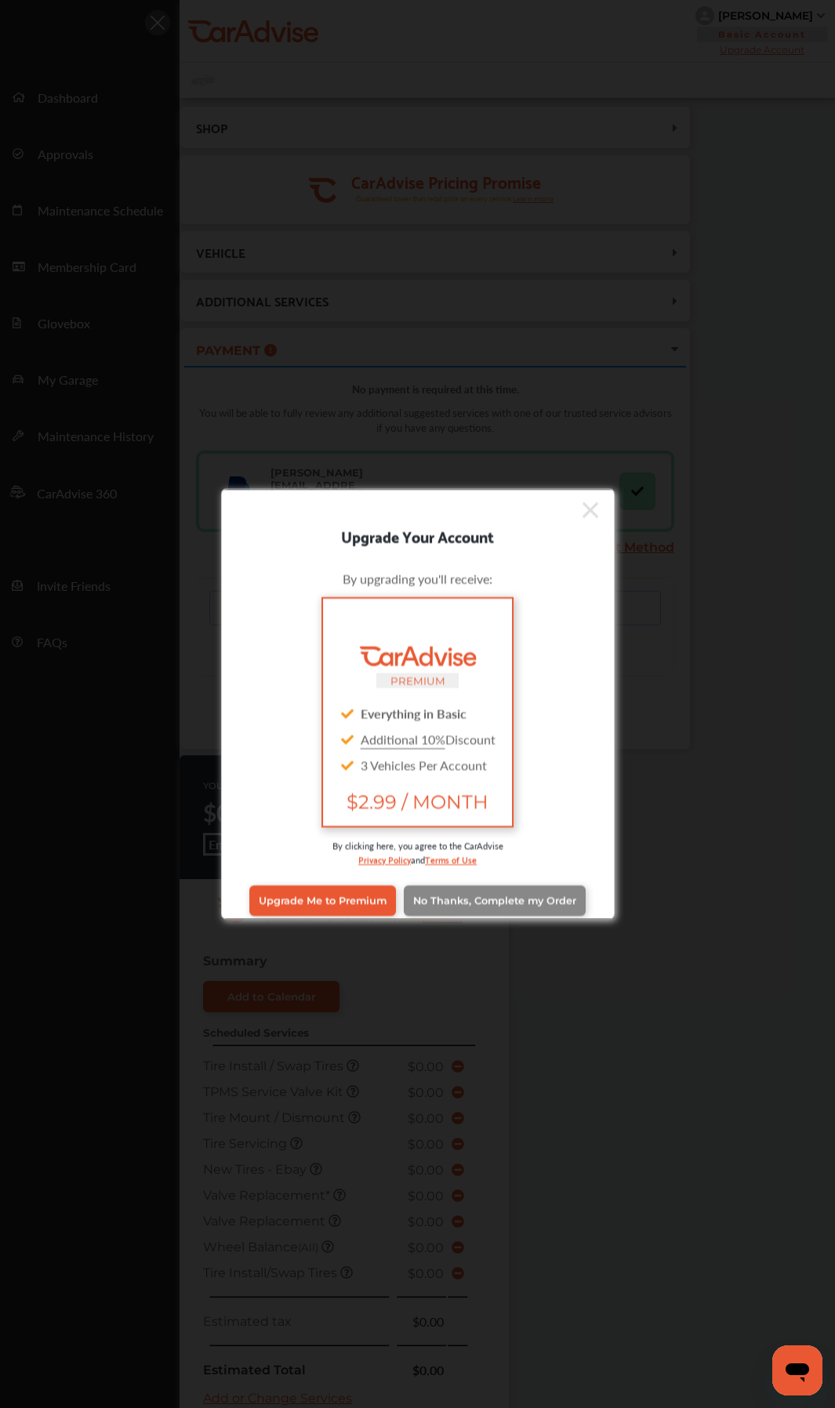
click at [505, 749] on link "No Thanks, Complete my Order" at bounding box center [495, 900] width 182 height 30
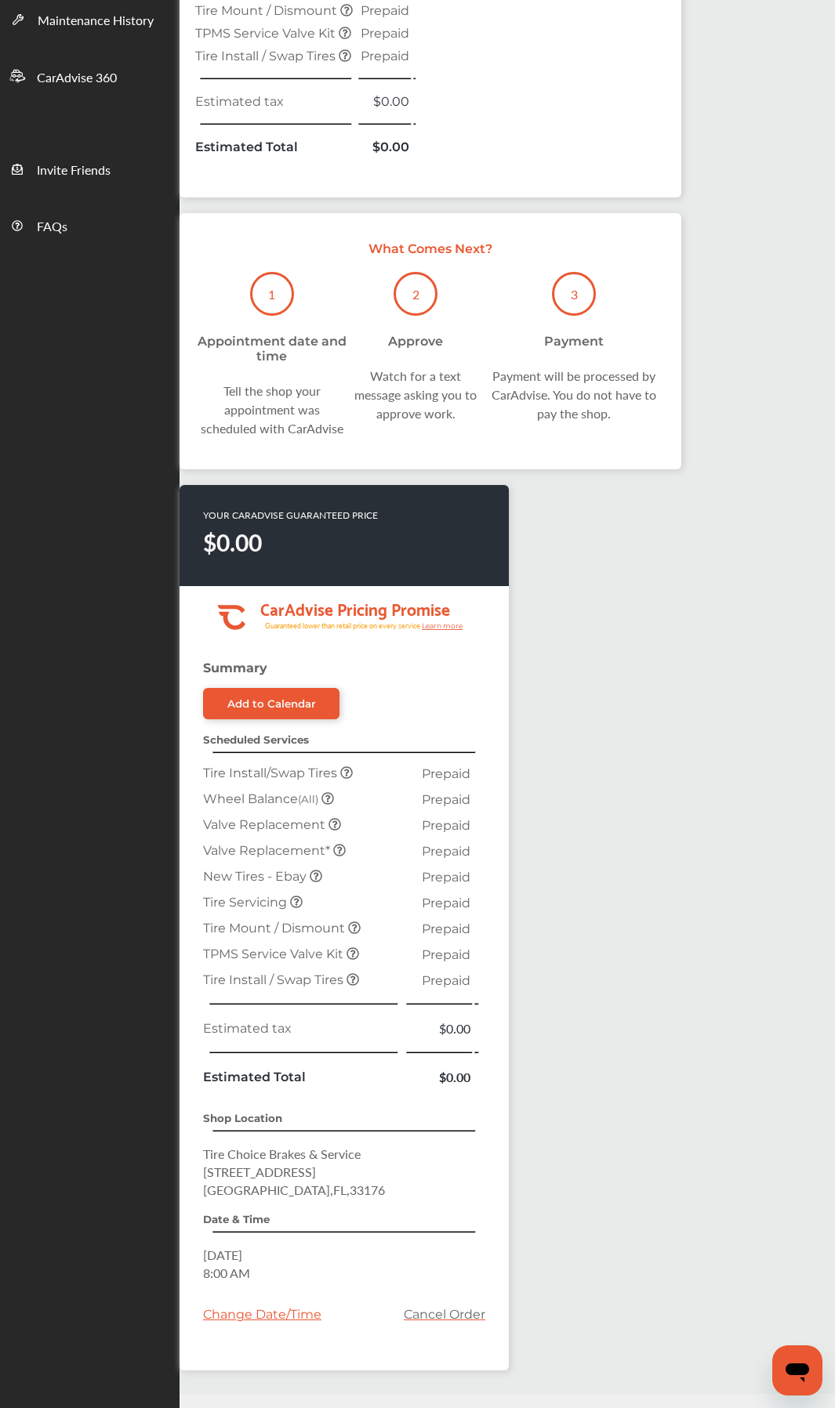
scroll to position [458, 0]
